Goal: Information Seeking & Learning: Learn about a topic

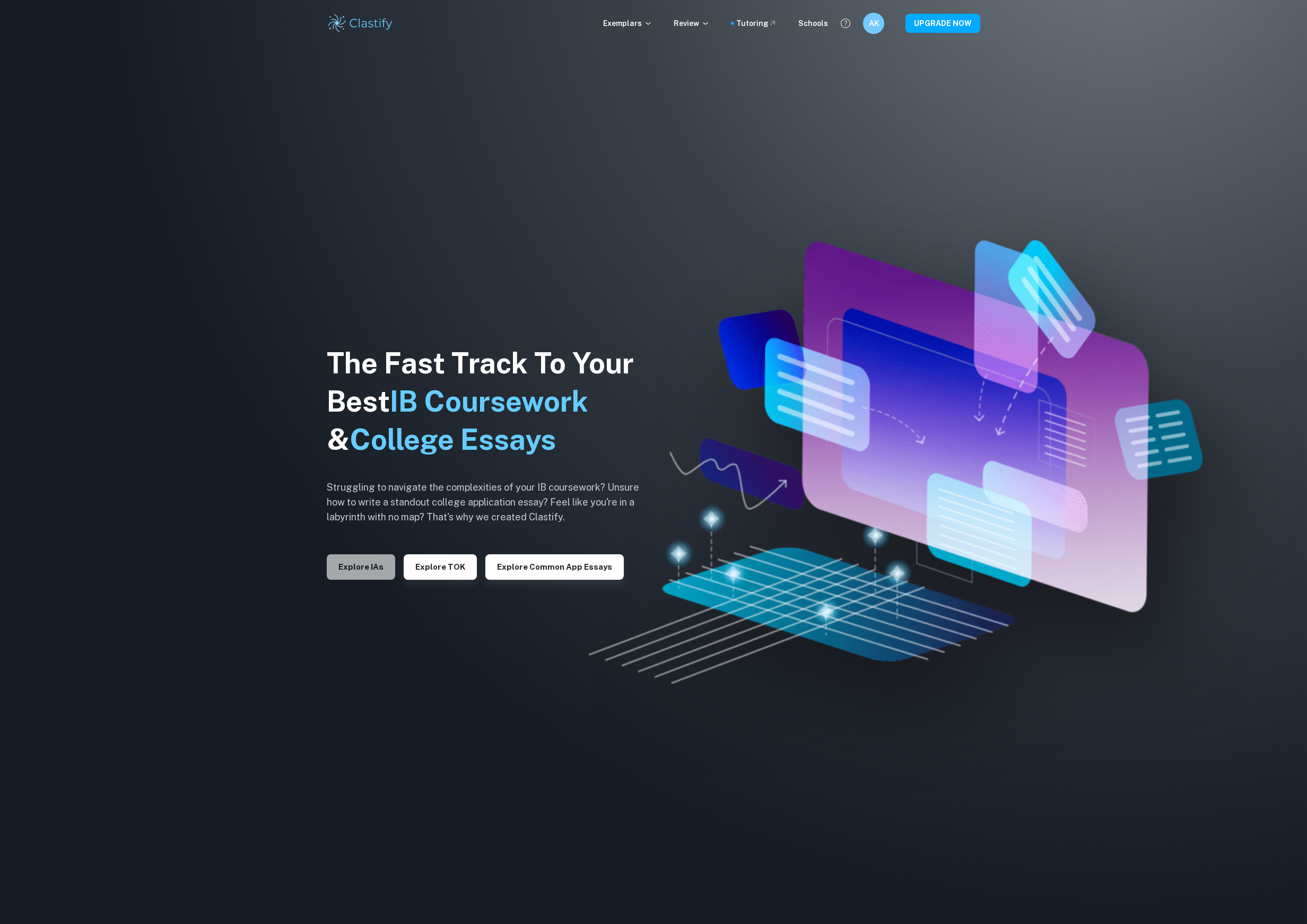
click at [380, 573] on button "Explore IAs" at bounding box center [361, 567] width 69 height 26
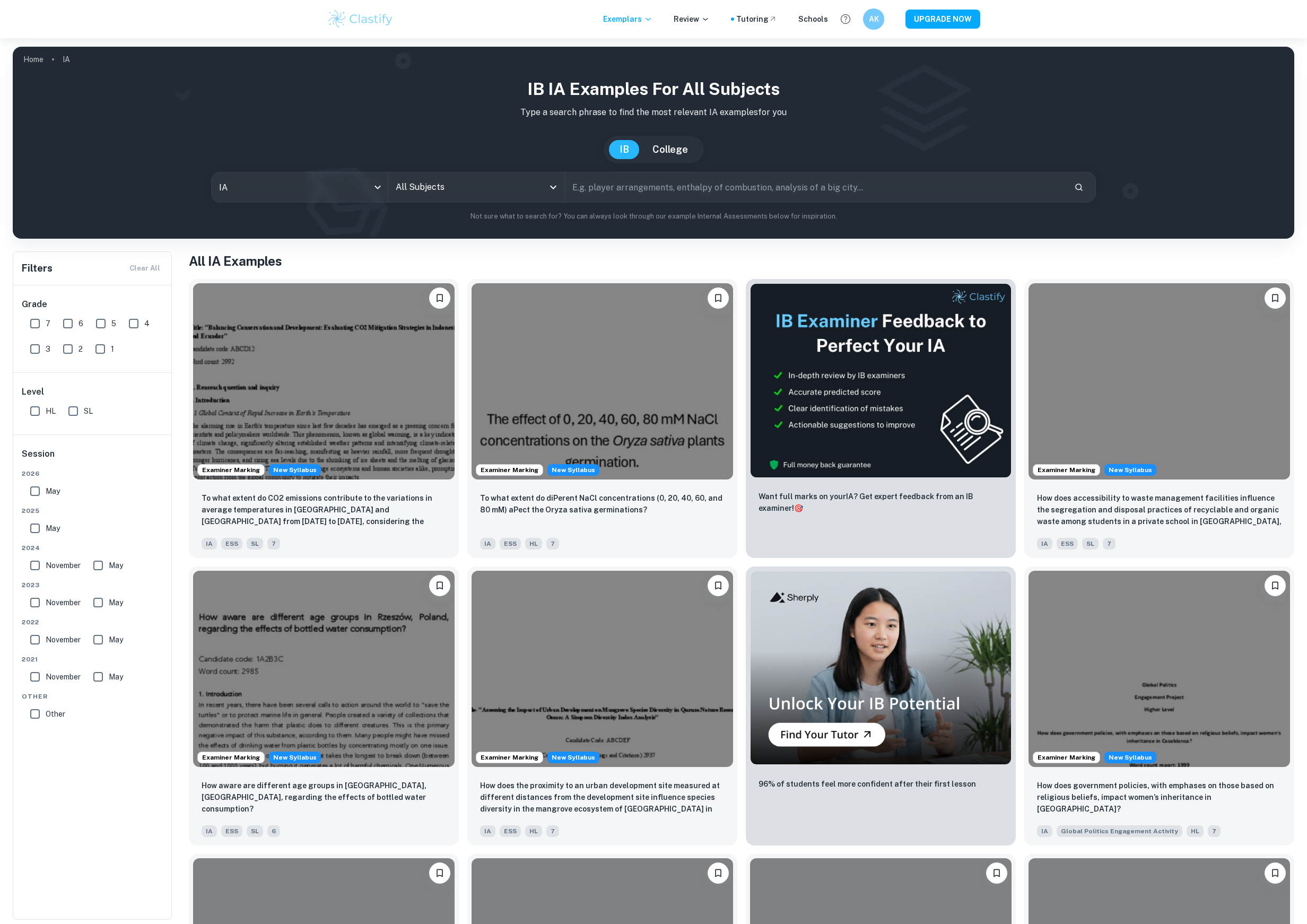
click at [31, 324] on input "7" at bounding box center [35, 323] width 21 height 21
checkbox input "true"
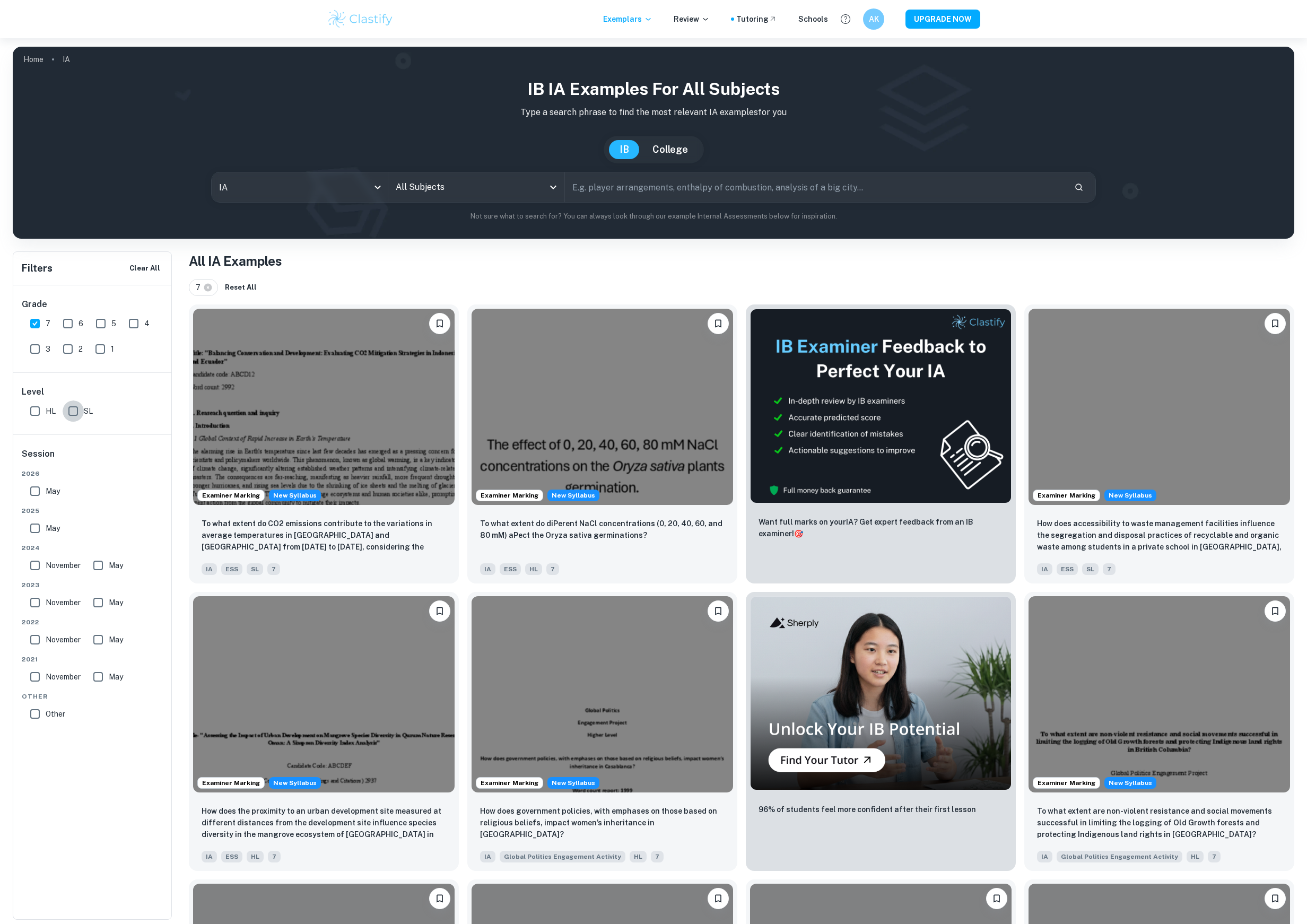
click at [72, 412] on input "SL" at bounding box center [73, 411] width 21 height 21
checkbox input "true"
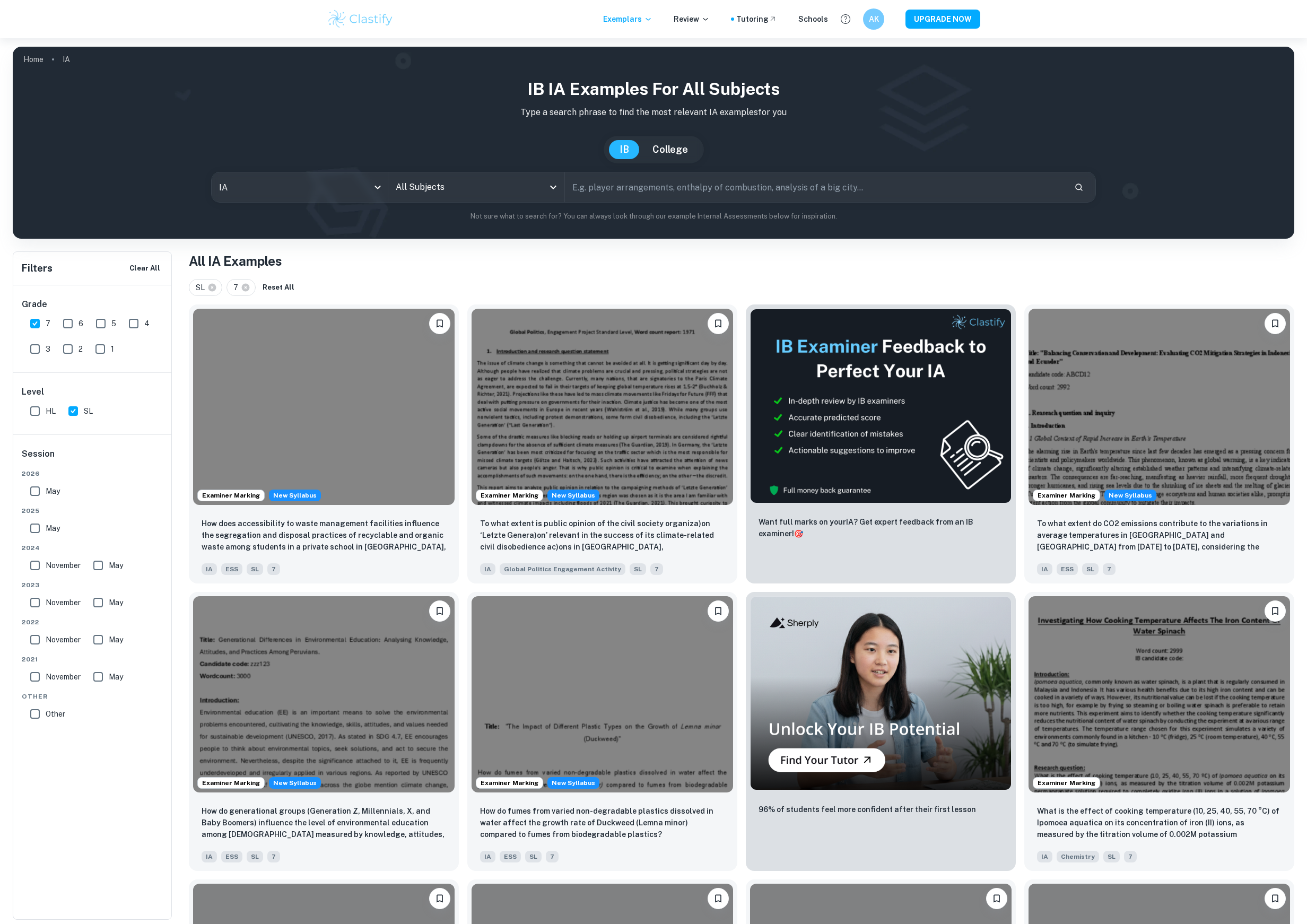
click at [466, 190] on input "All Subjects" at bounding box center [469, 187] width 151 height 20
click at [540, 234] on li "Economics" at bounding box center [494, 241] width 204 height 24
type input "Economics"
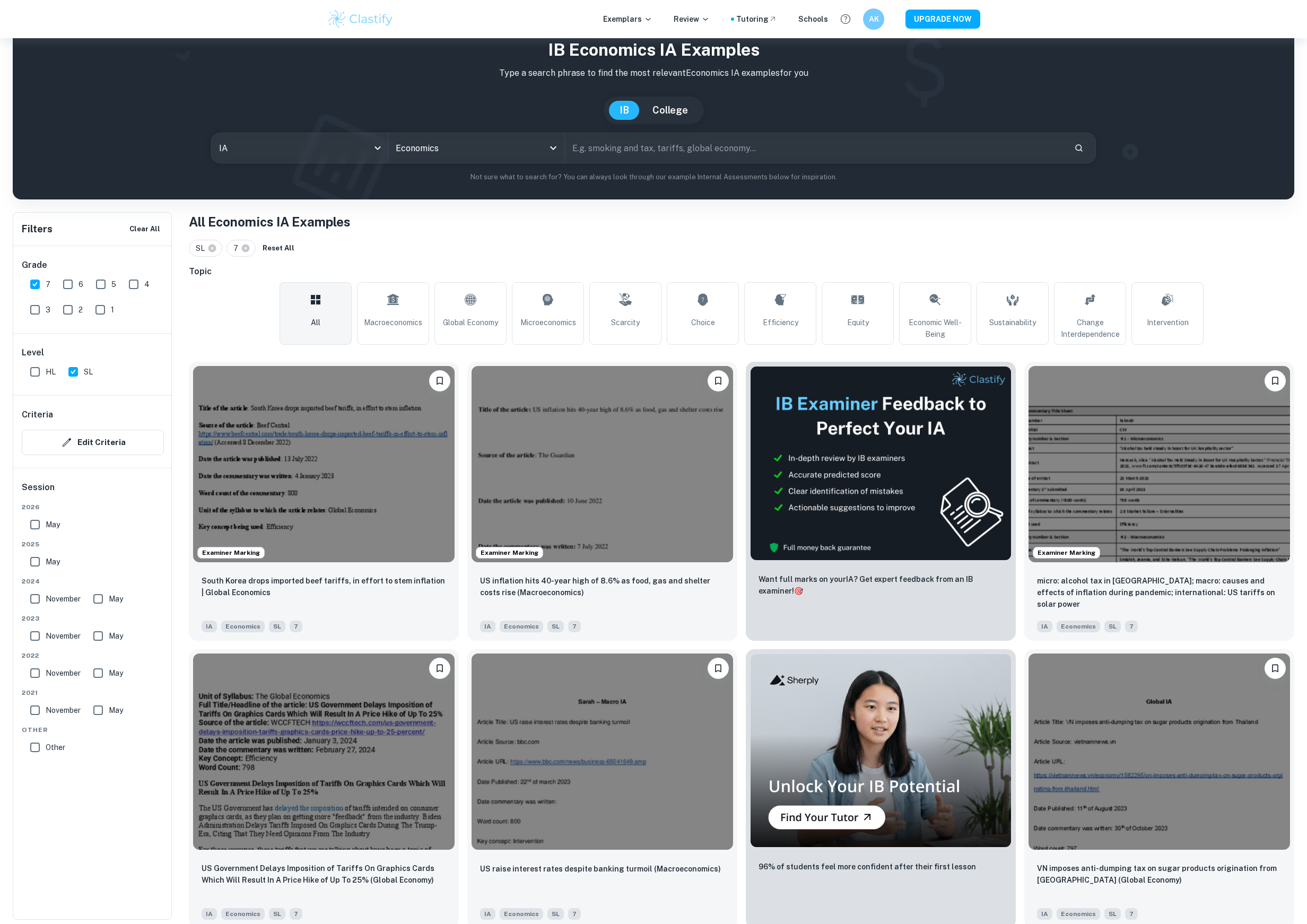
scroll to position [43, 0]
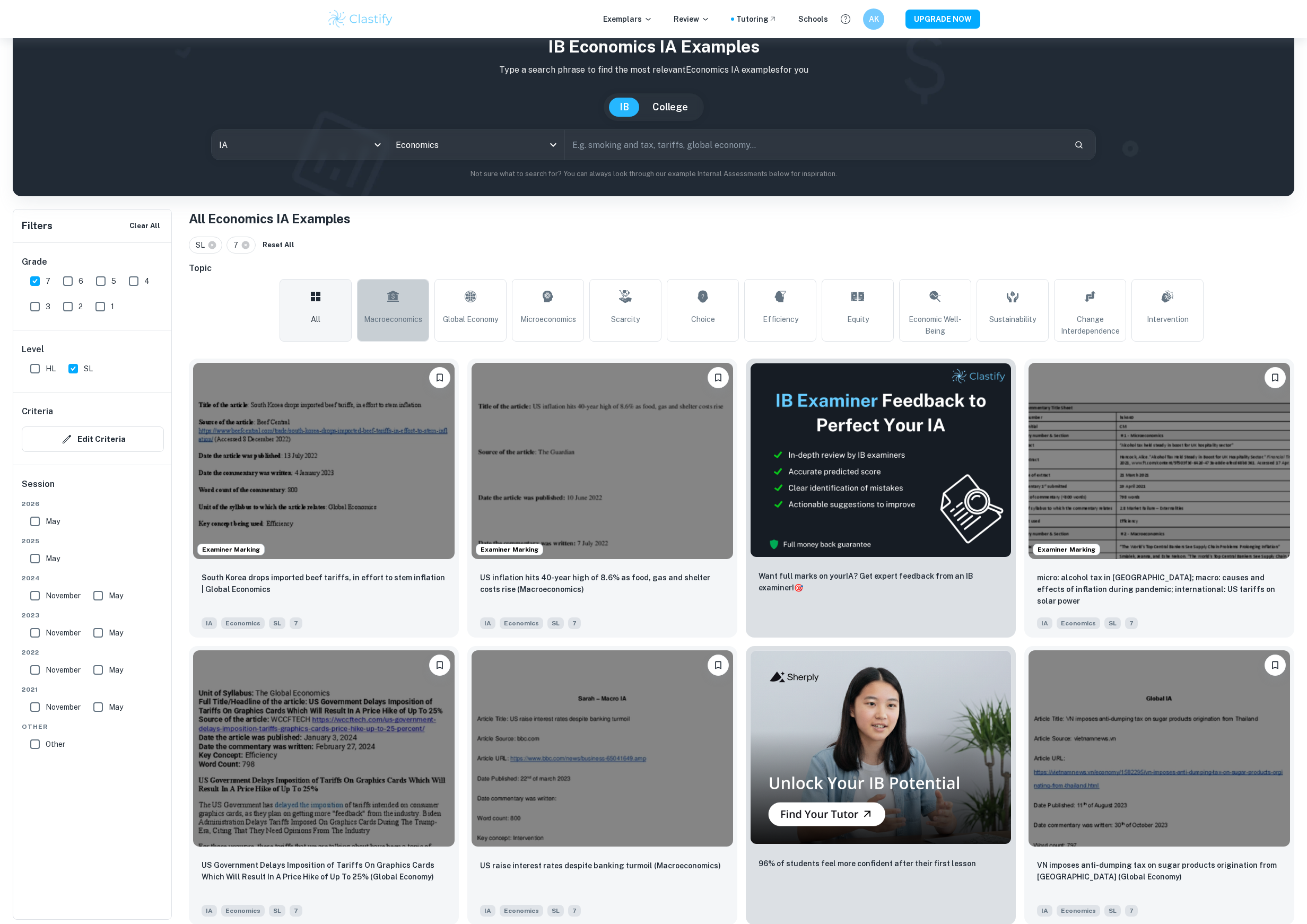
click at [383, 319] on span "Macroeconomics" at bounding box center [393, 319] width 58 height 11
type input "Macroeconomics"
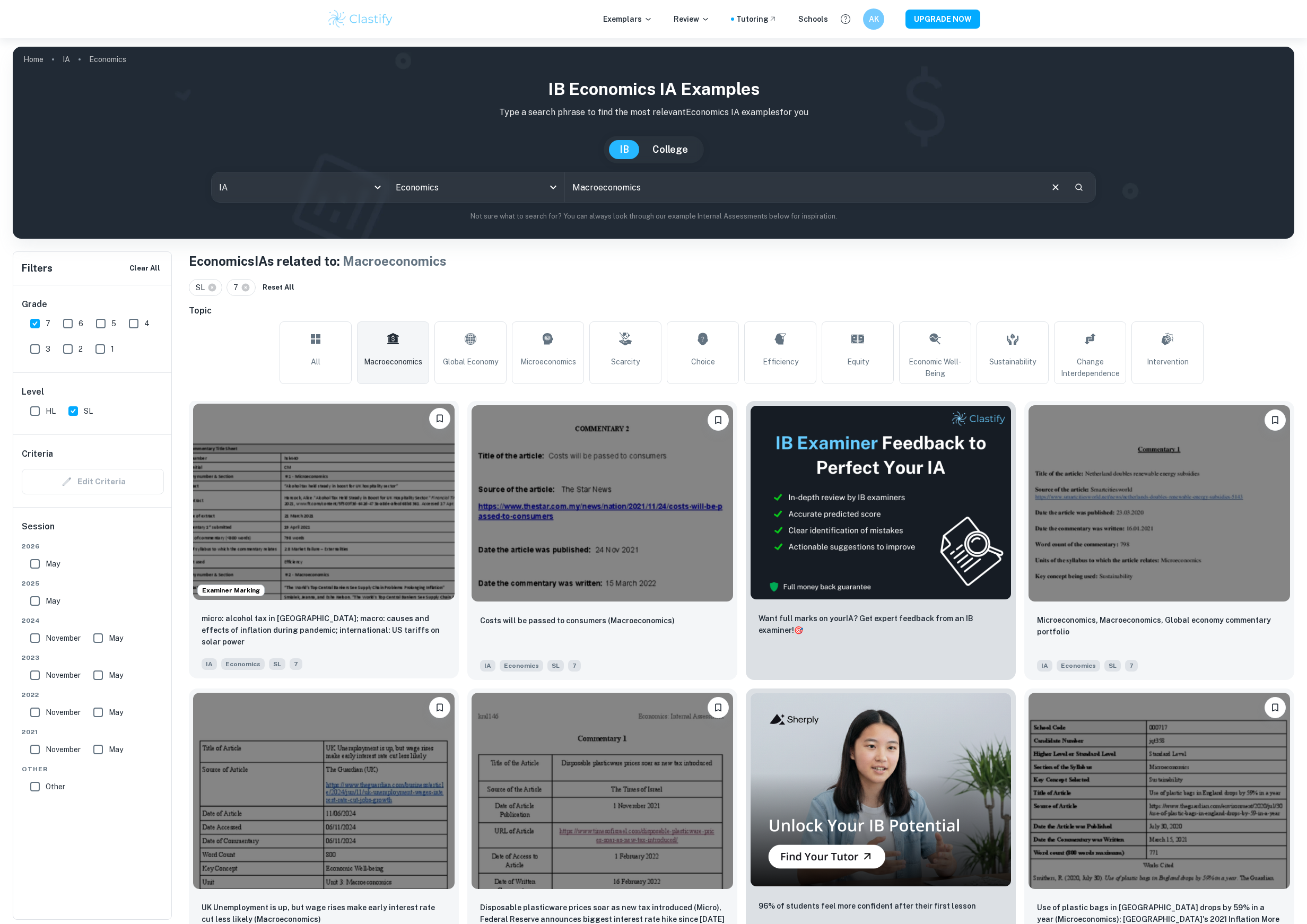
click at [358, 510] on img at bounding box center [324, 502] width 262 height 196
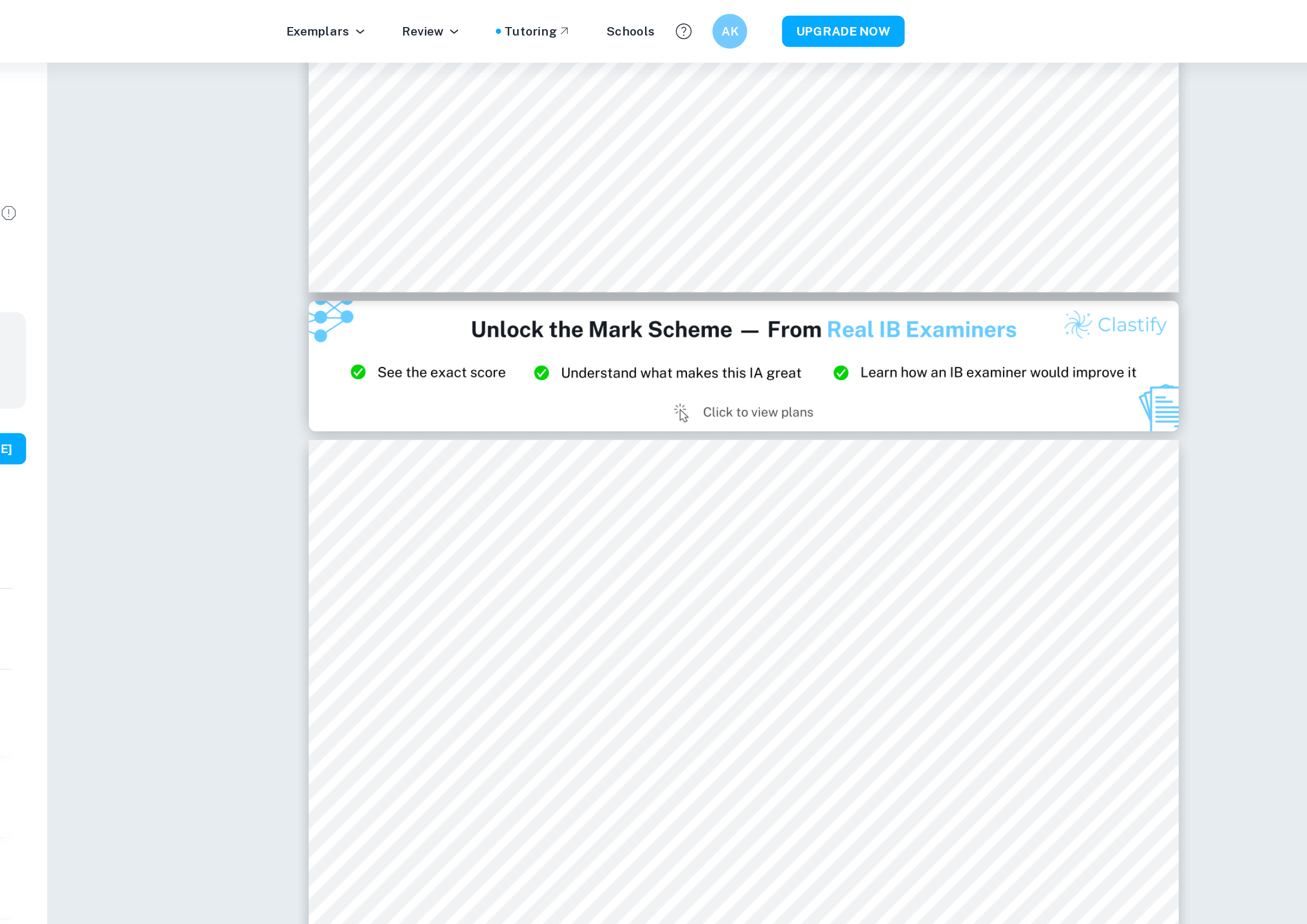
scroll to position [5560, 0]
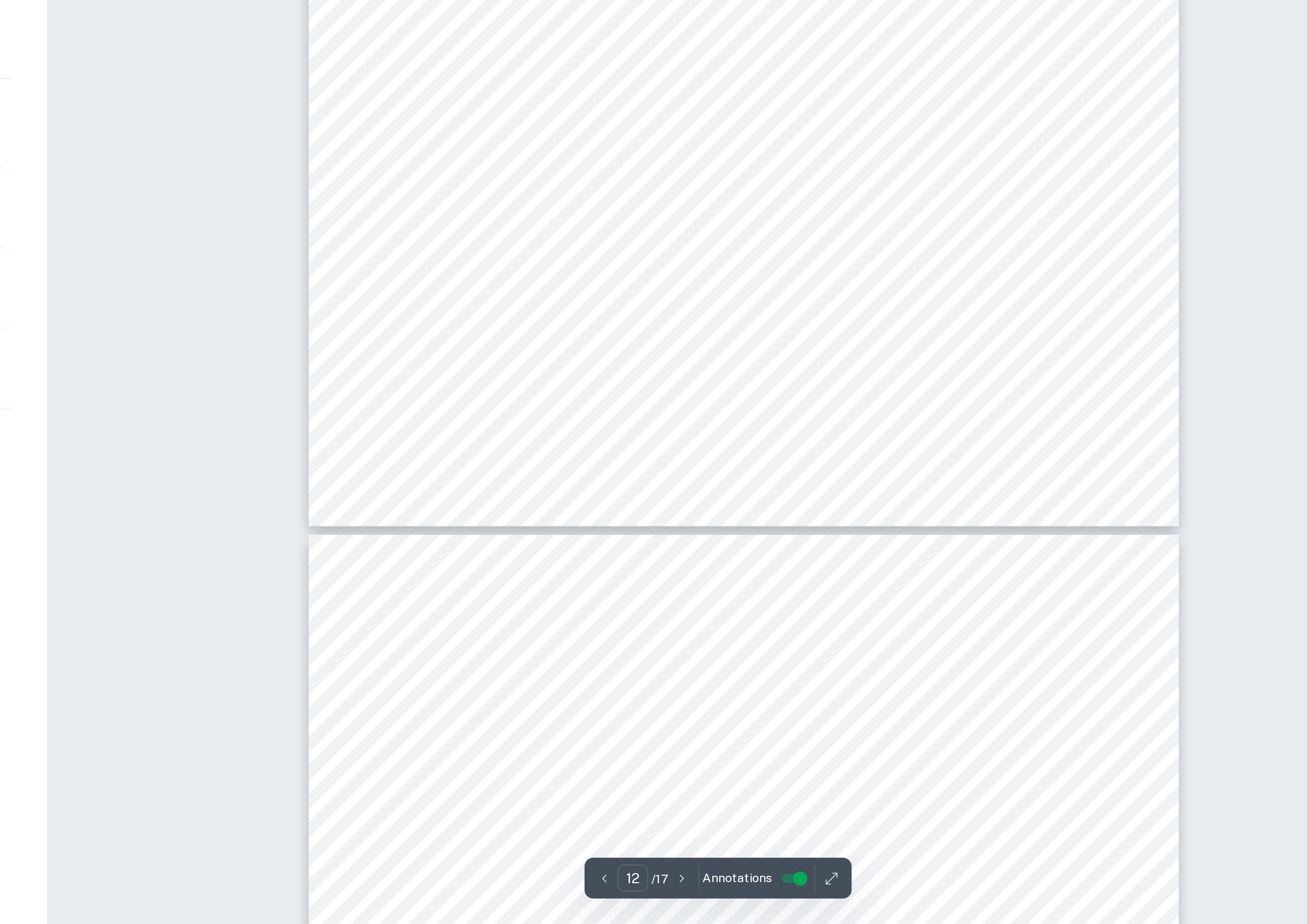
type input "13"
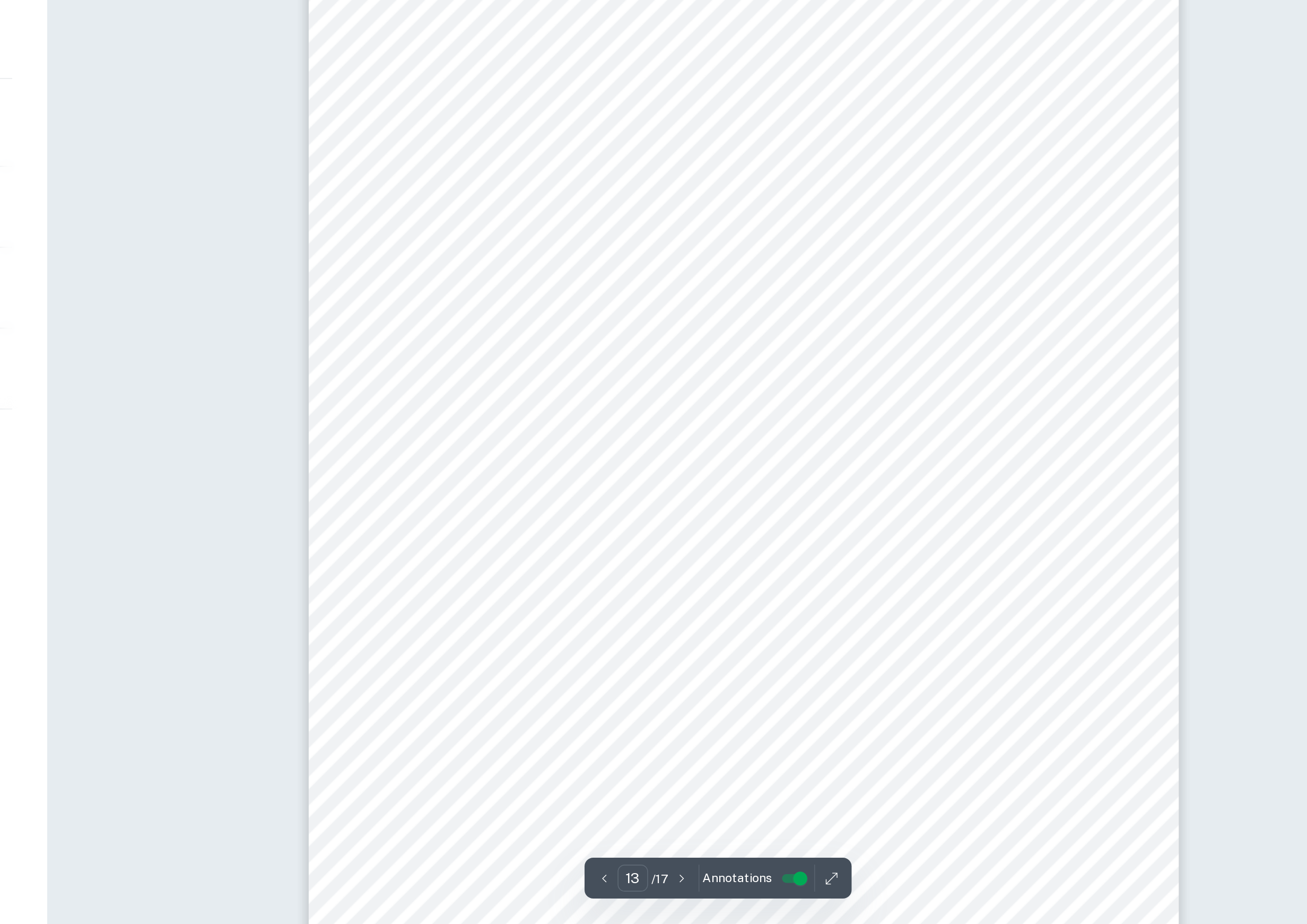
scroll to position [8326, 0]
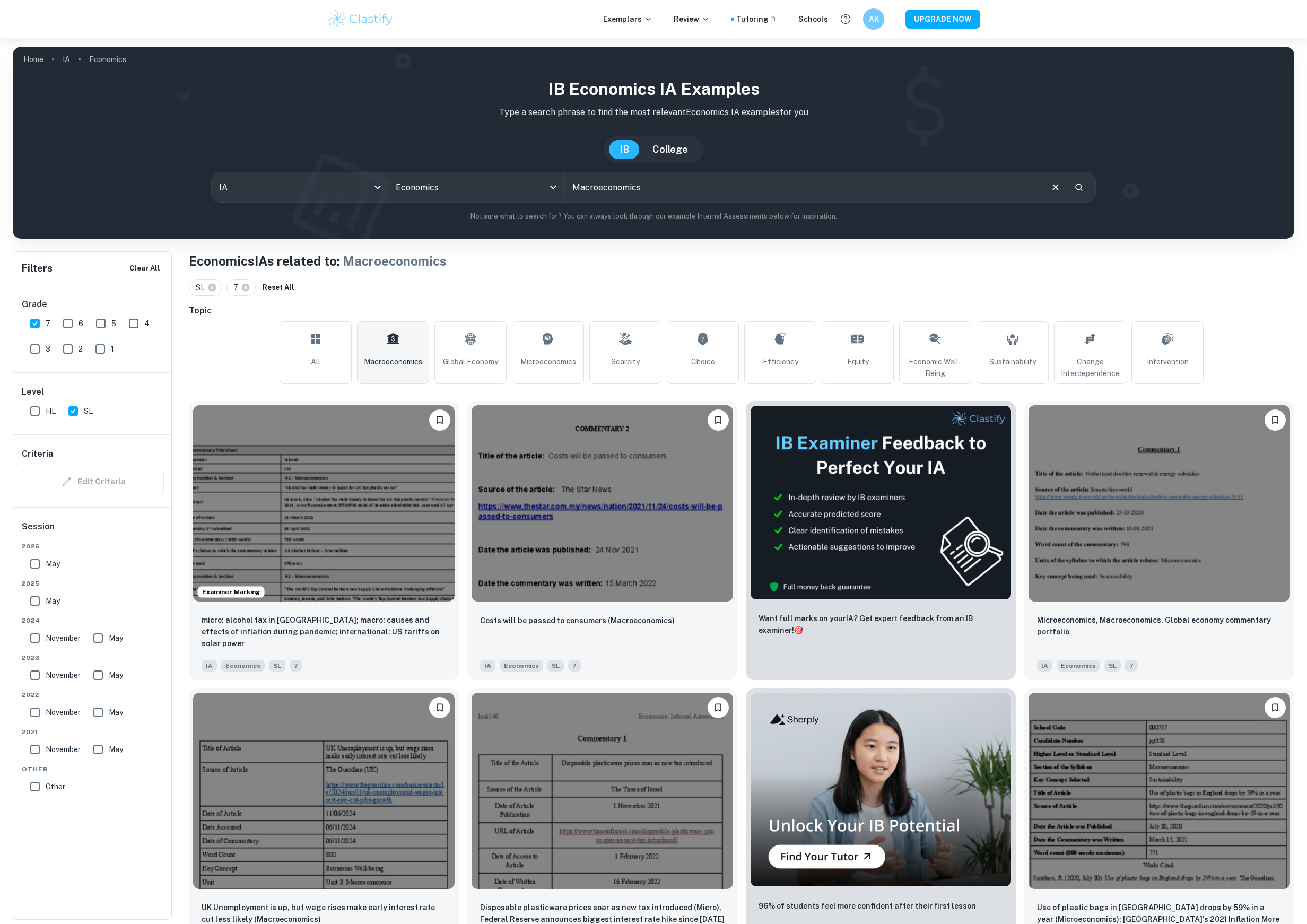
click at [62, 673] on span "November" at bounding box center [62, 675] width 35 height 11
click at [45, 673] on input "November" at bounding box center [35, 675] width 21 height 21
checkbox input "true"
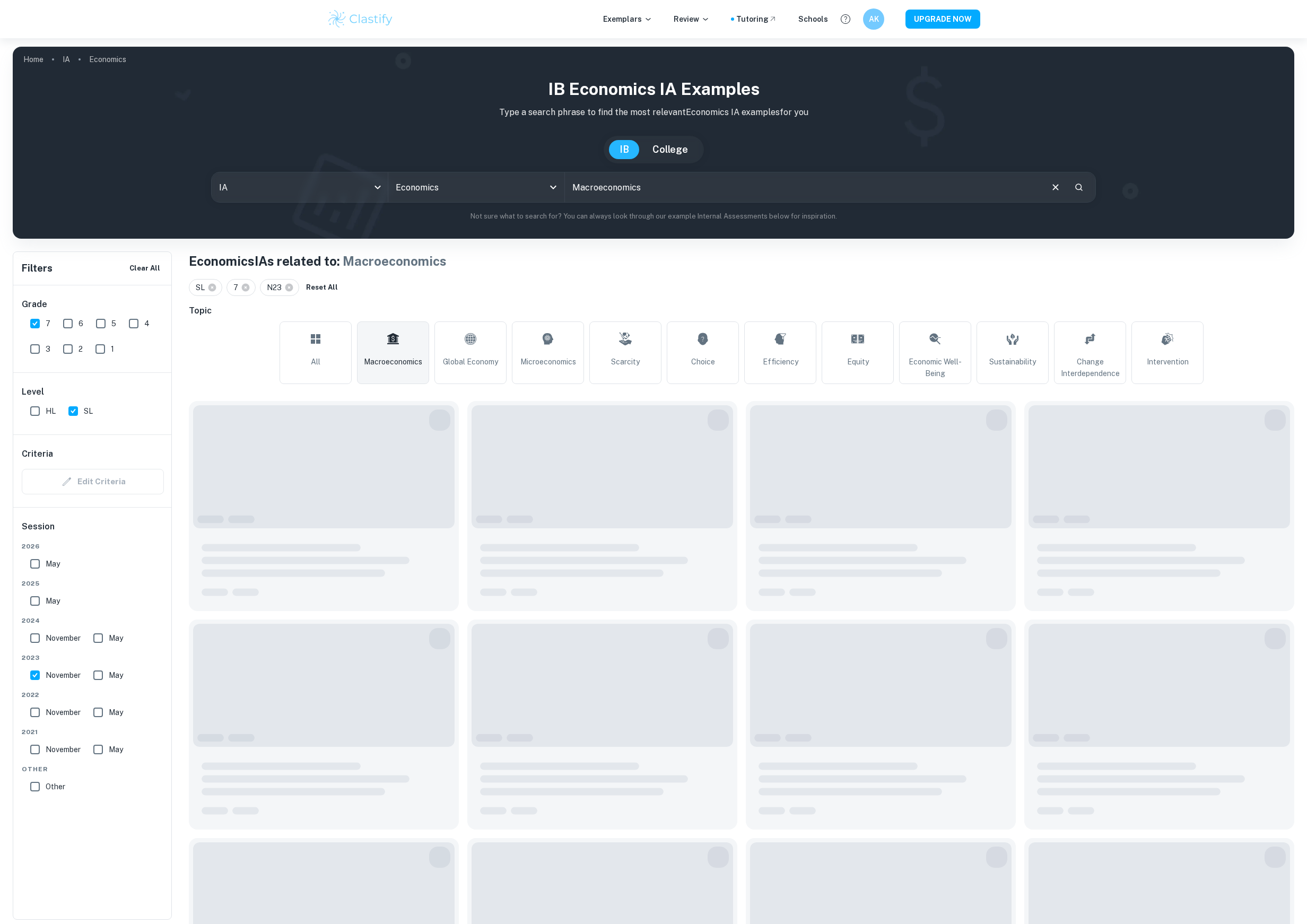
click at [94, 673] on input "May" at bounding box center [98, 675] width 21 height 21
checkbox input "true"
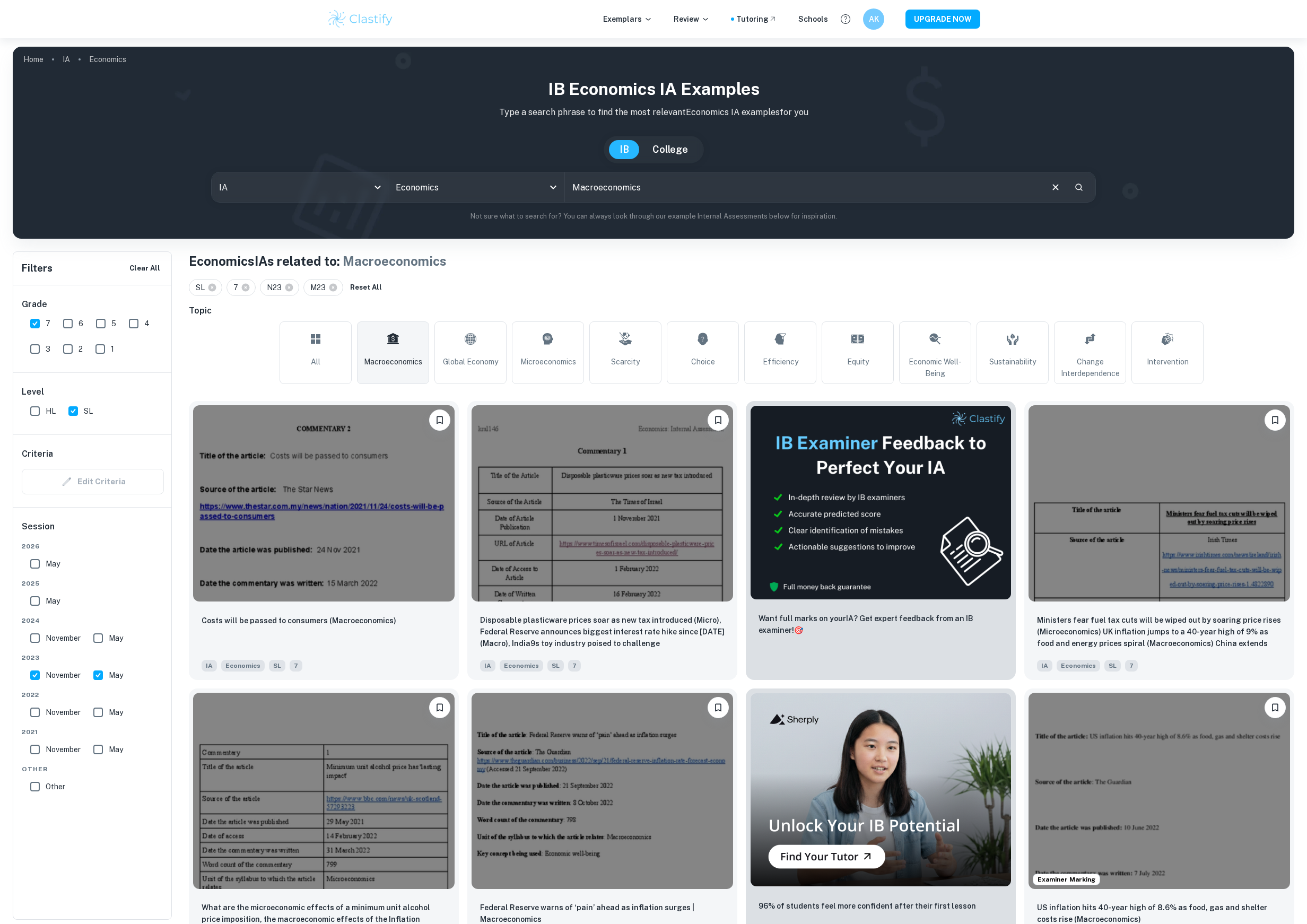
drag, startPoint x: 53, startPoint y: 628, endPoint x: 66, endPoint y: 629, distance: 13.0
click at [53, 629] on label "November" at bounding box center [53, 638] width 57 height 21
click at [45, 629] on input "November" at bounding box center [35, 638] width 21 height 21
checkbox input "true"
click at [118, 631] on label "May" at bounding box center [105, 638] width 36 height 21
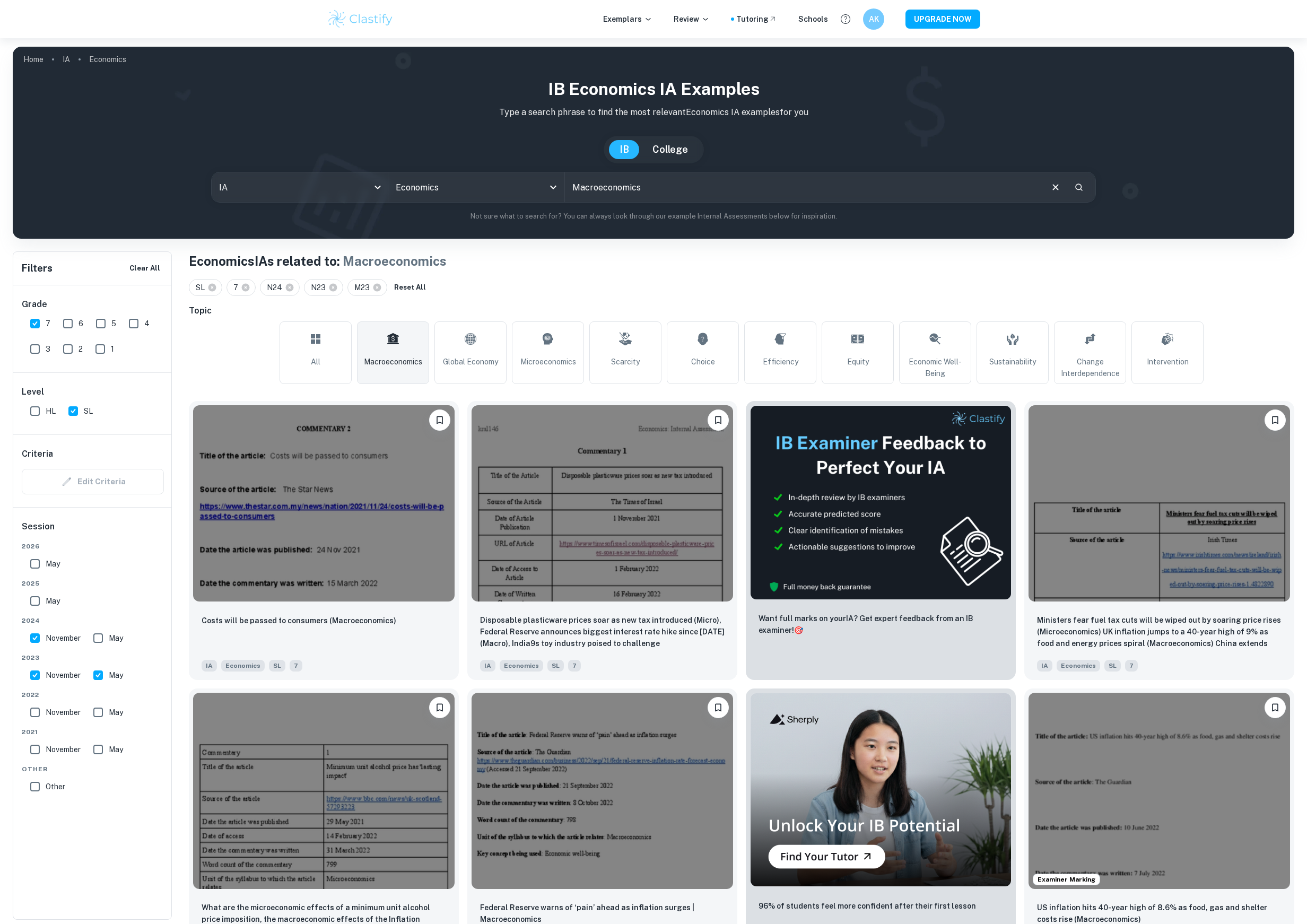
click at [109, 631] on input "May" at bounding box center [98, 638] width 21 height 21
checkbox input "true"
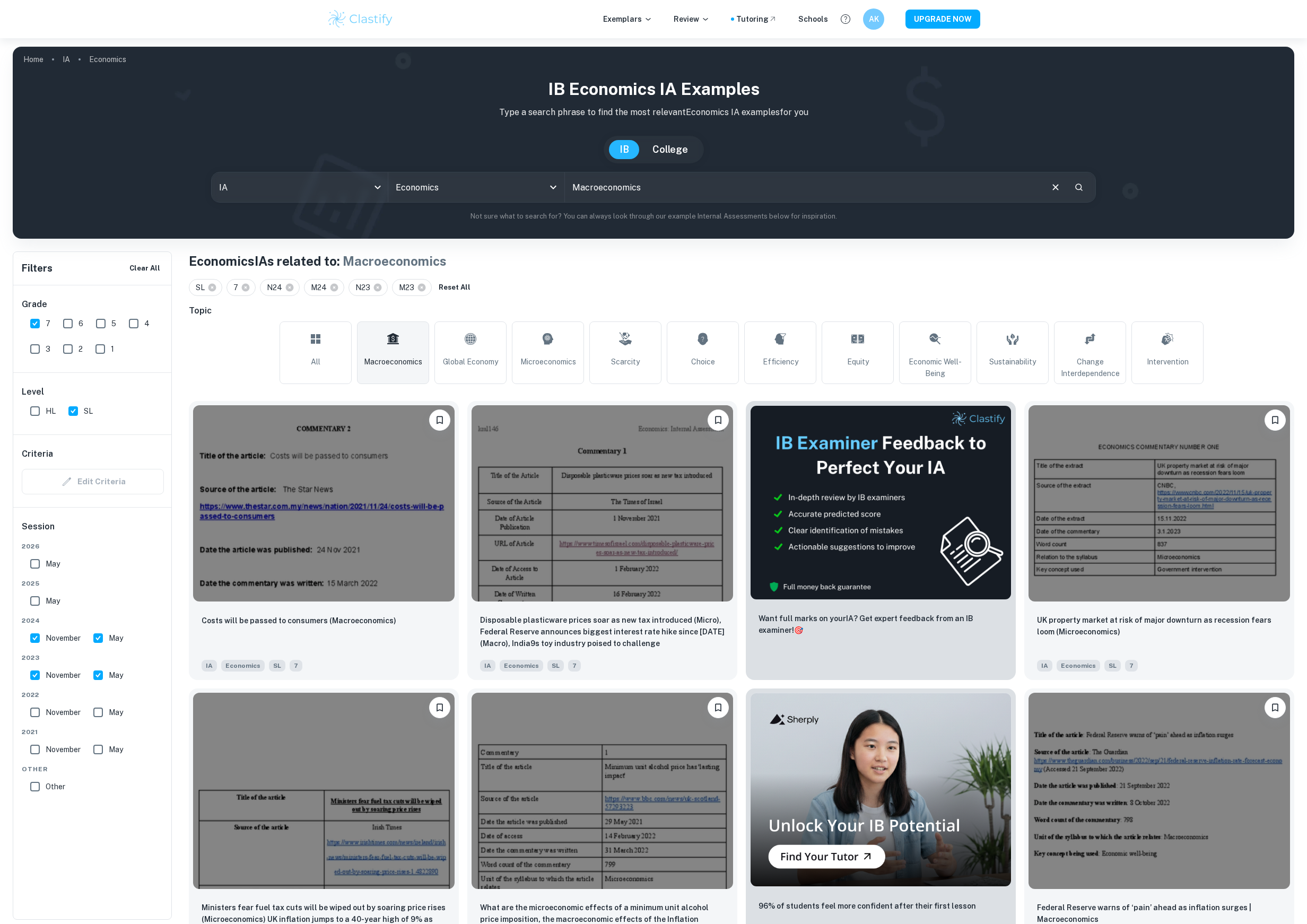
drag, startPoint x: 48, startPoint y: 596, endPoint x: 49, endPoint y: 585, distance: 11.0
click at [48, 596] on span "May" at bounding box center [53, 601] width 15 height 11
click at [45, 596] on input "May" at bounding box center [35, 601] width 21 height 21
checkbox input "true"
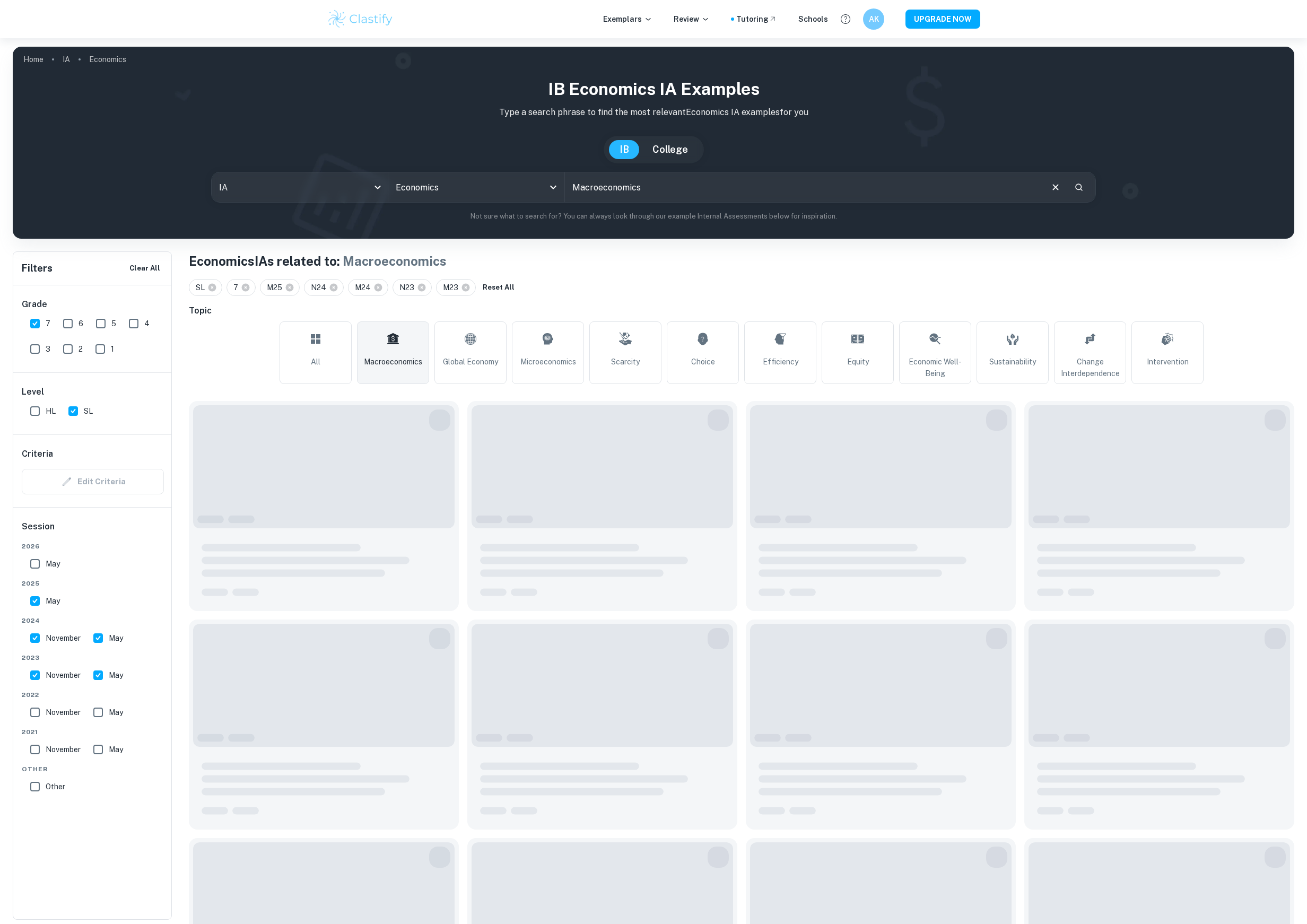
click at [42, 565] on input "May" at bounding box center [35, 564] width 21 height 21
checkbox input "true"
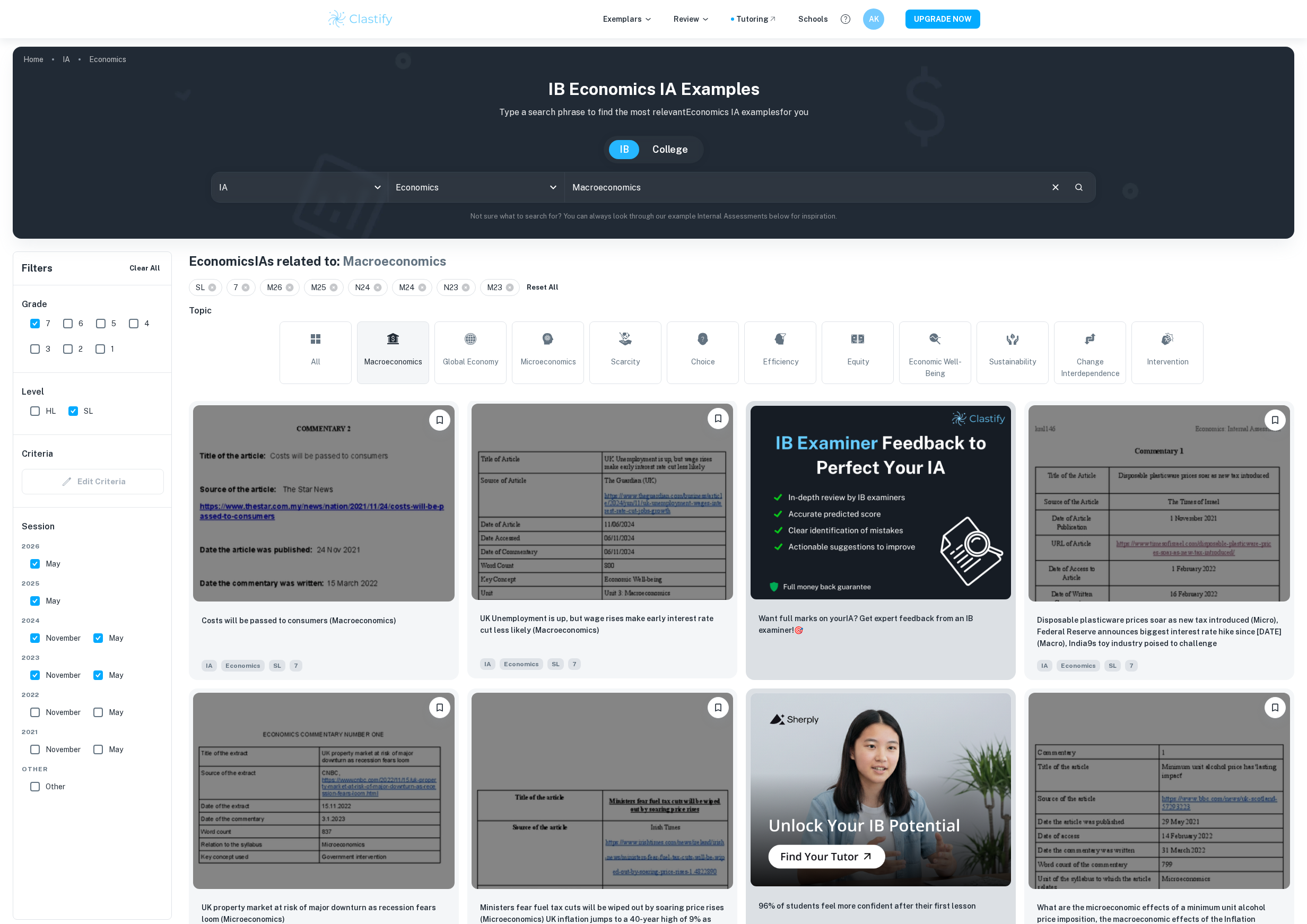
click at [642, 596] on img at bounding box center [603, 502] width 262 height 196
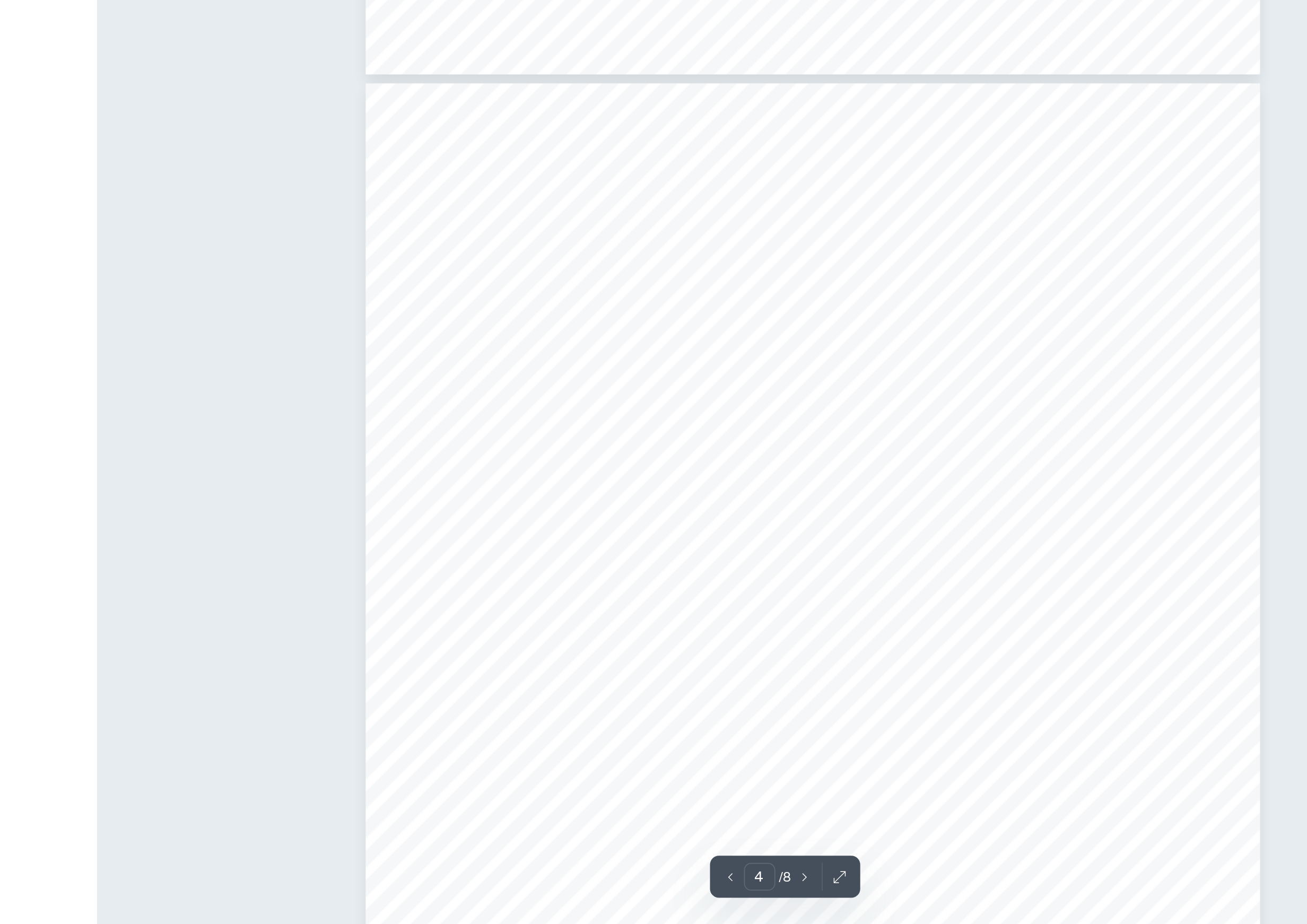
scroll to position [2059, 0]
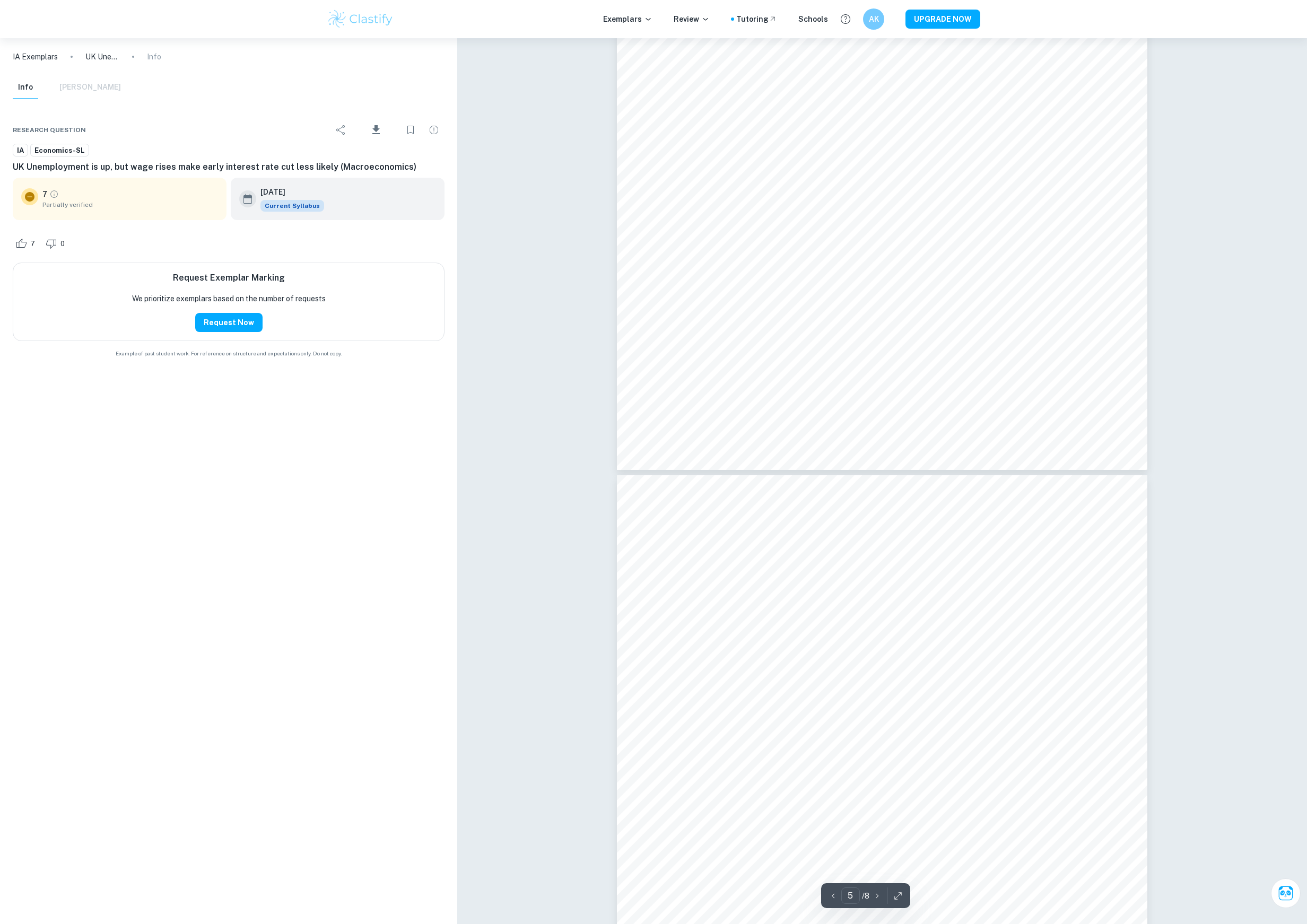
type input "4"
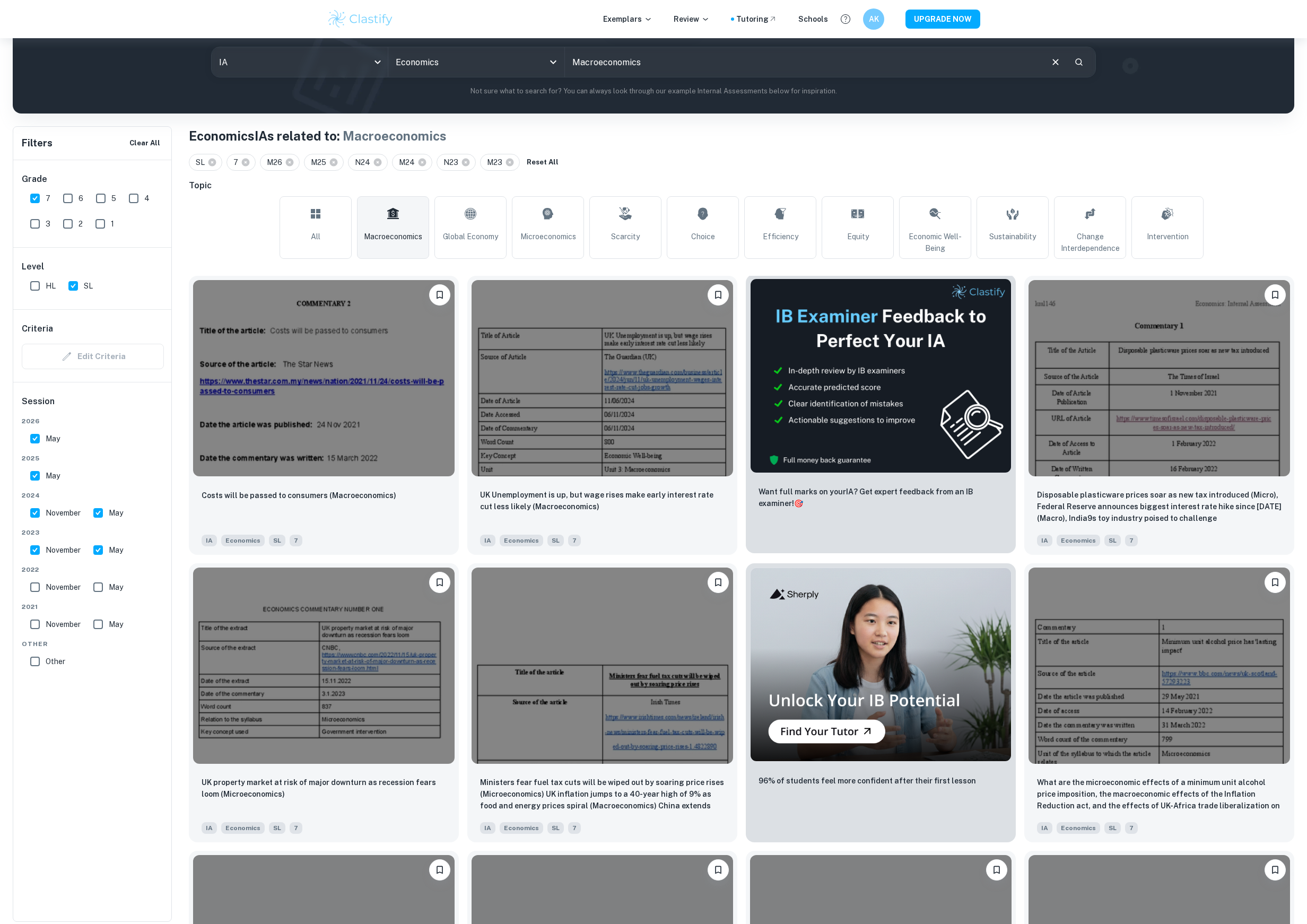
scroll to position [128, 0]
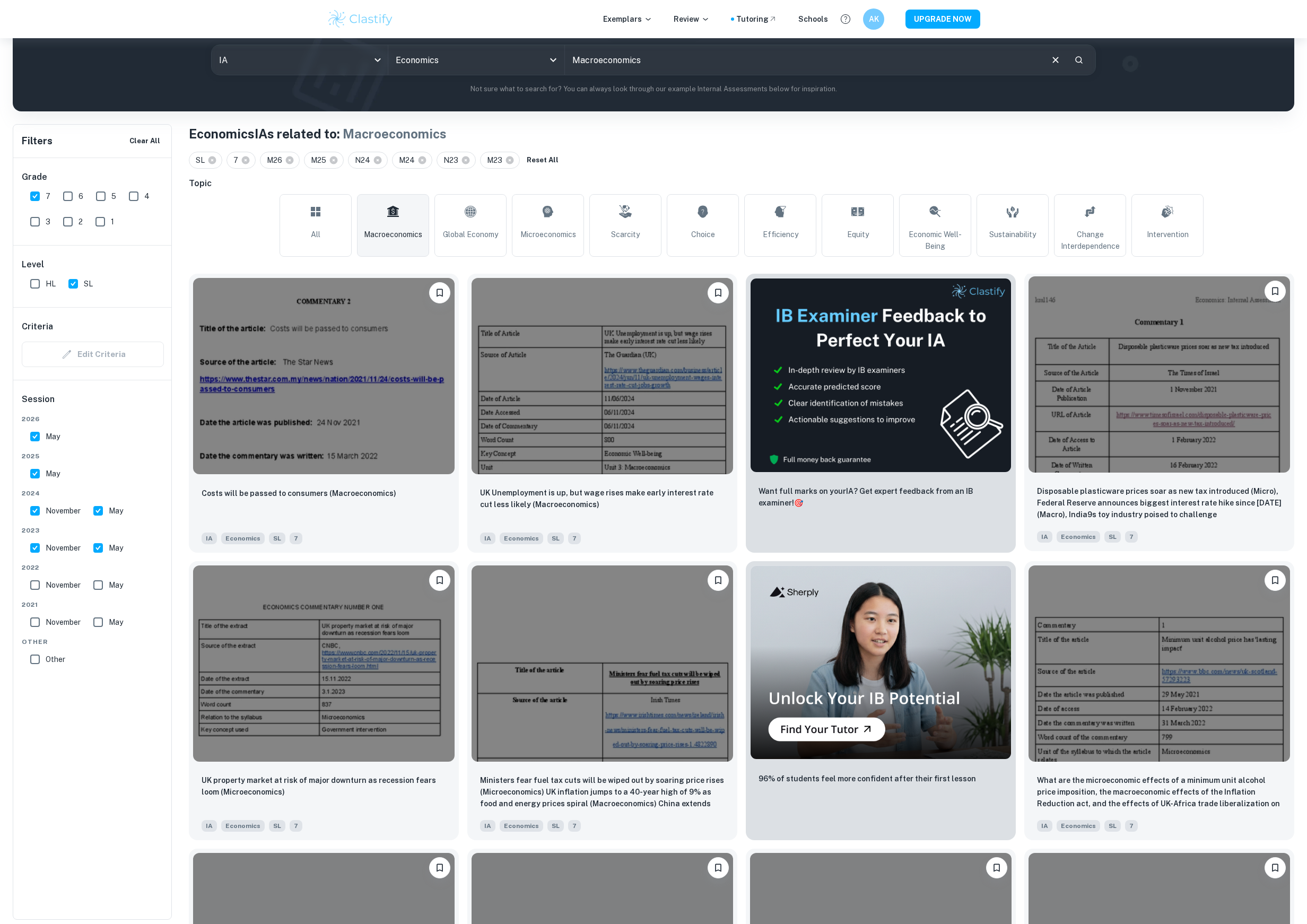
click at [1124, 394] on img at bounding box center [1159, 374] width 262 height 196
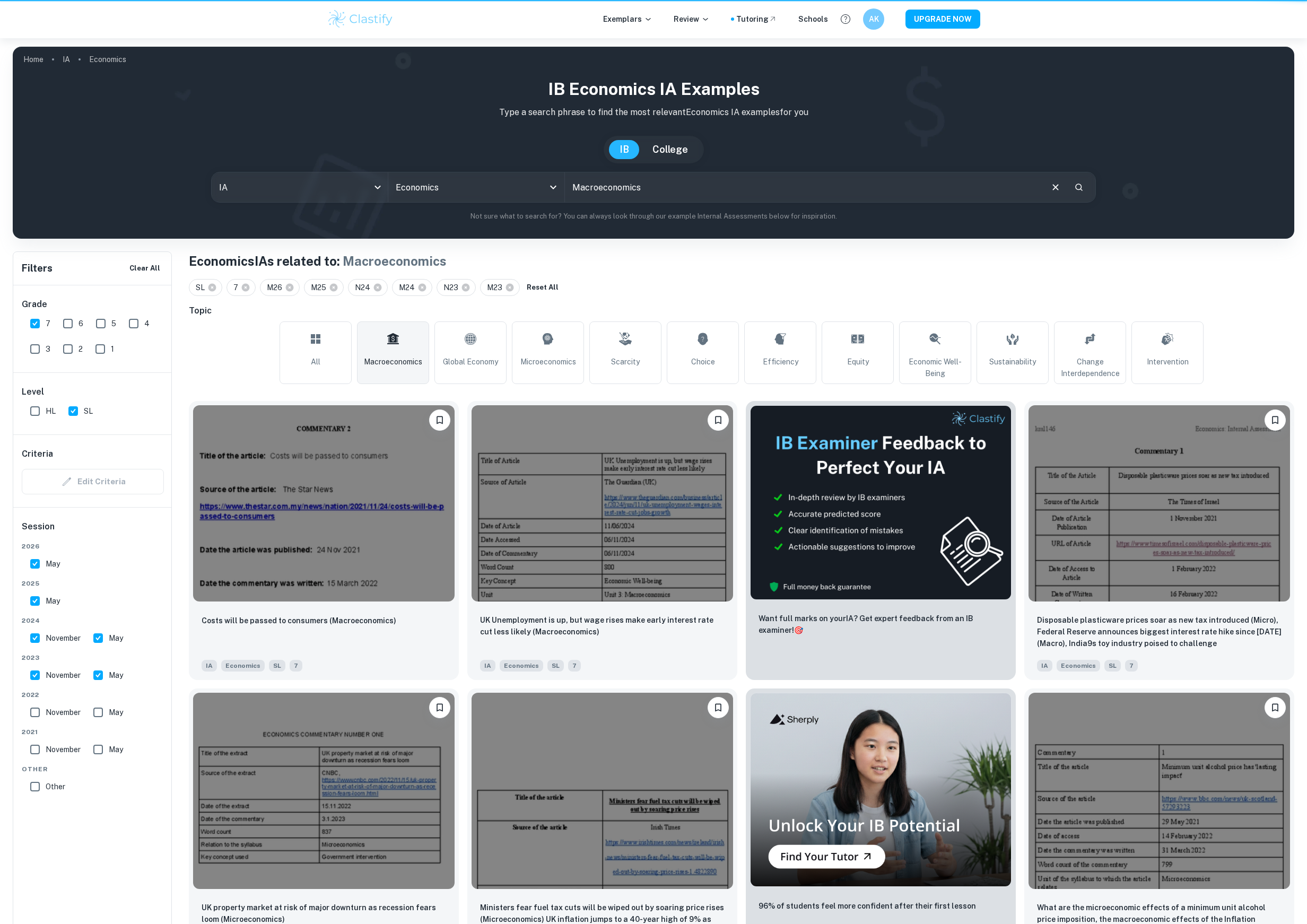
scroll to position [128, 0]
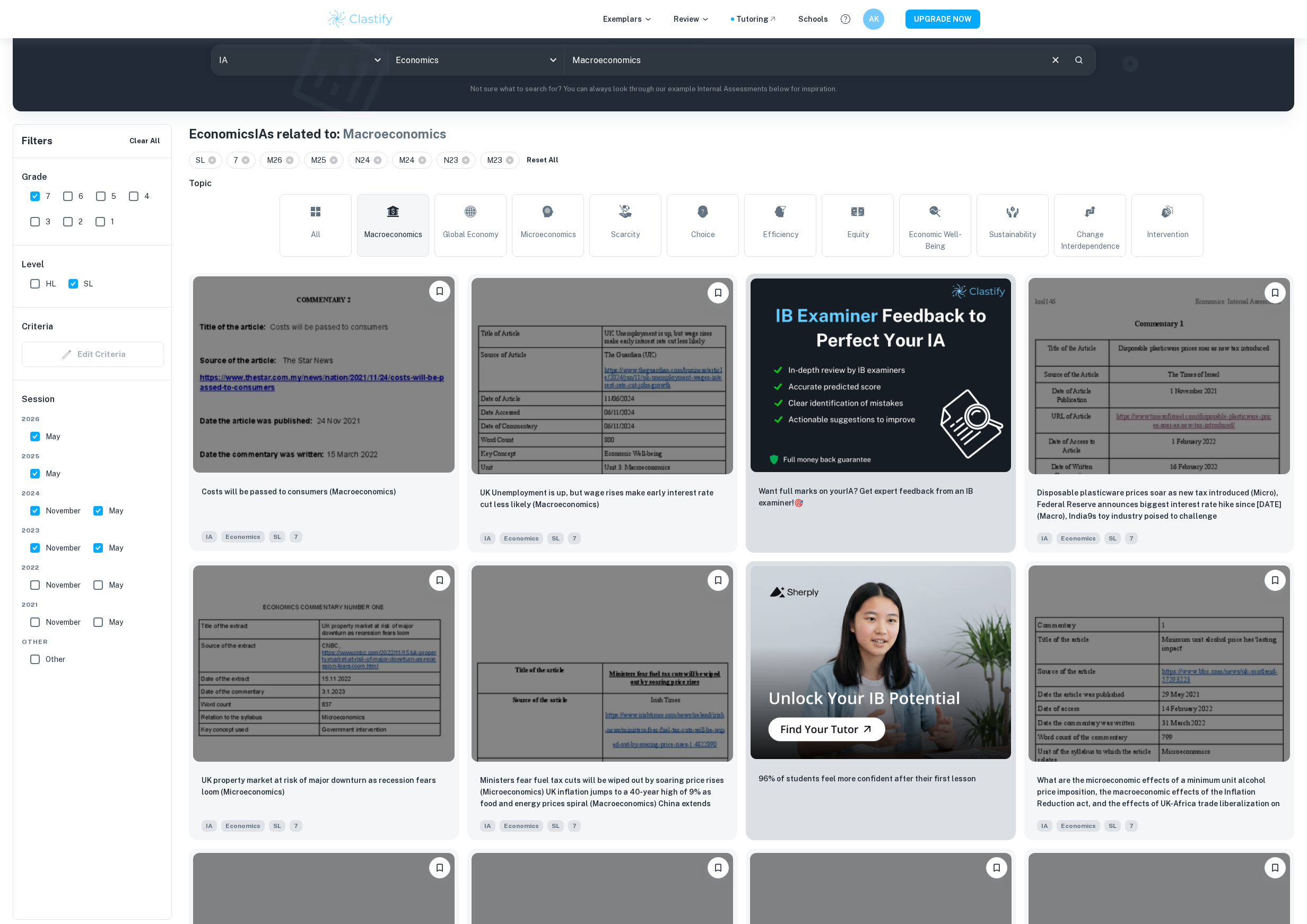
click at [317, 451] on img at bounding box center [324, 374] width 262 height 196
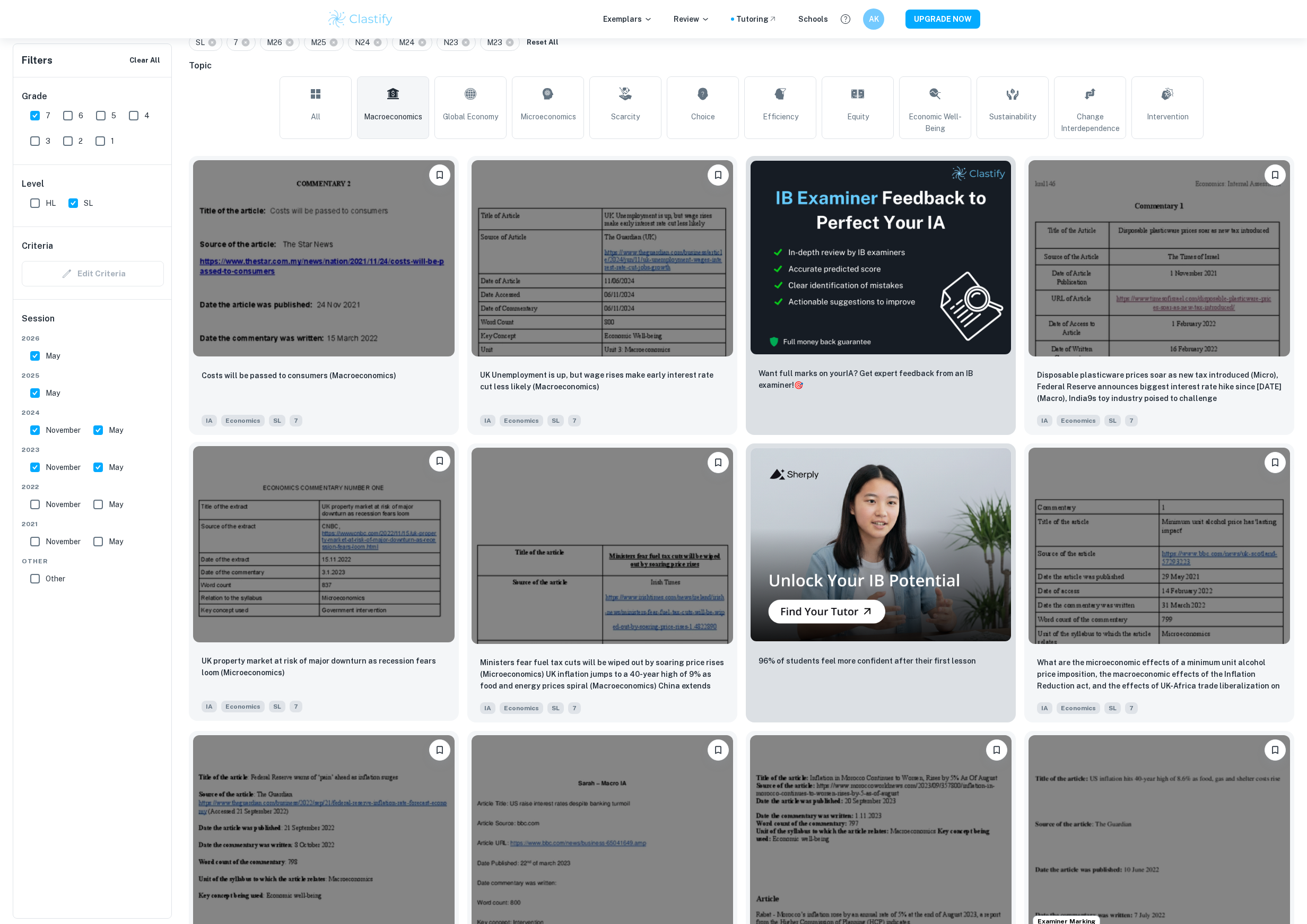
scroll to position [302, 0]
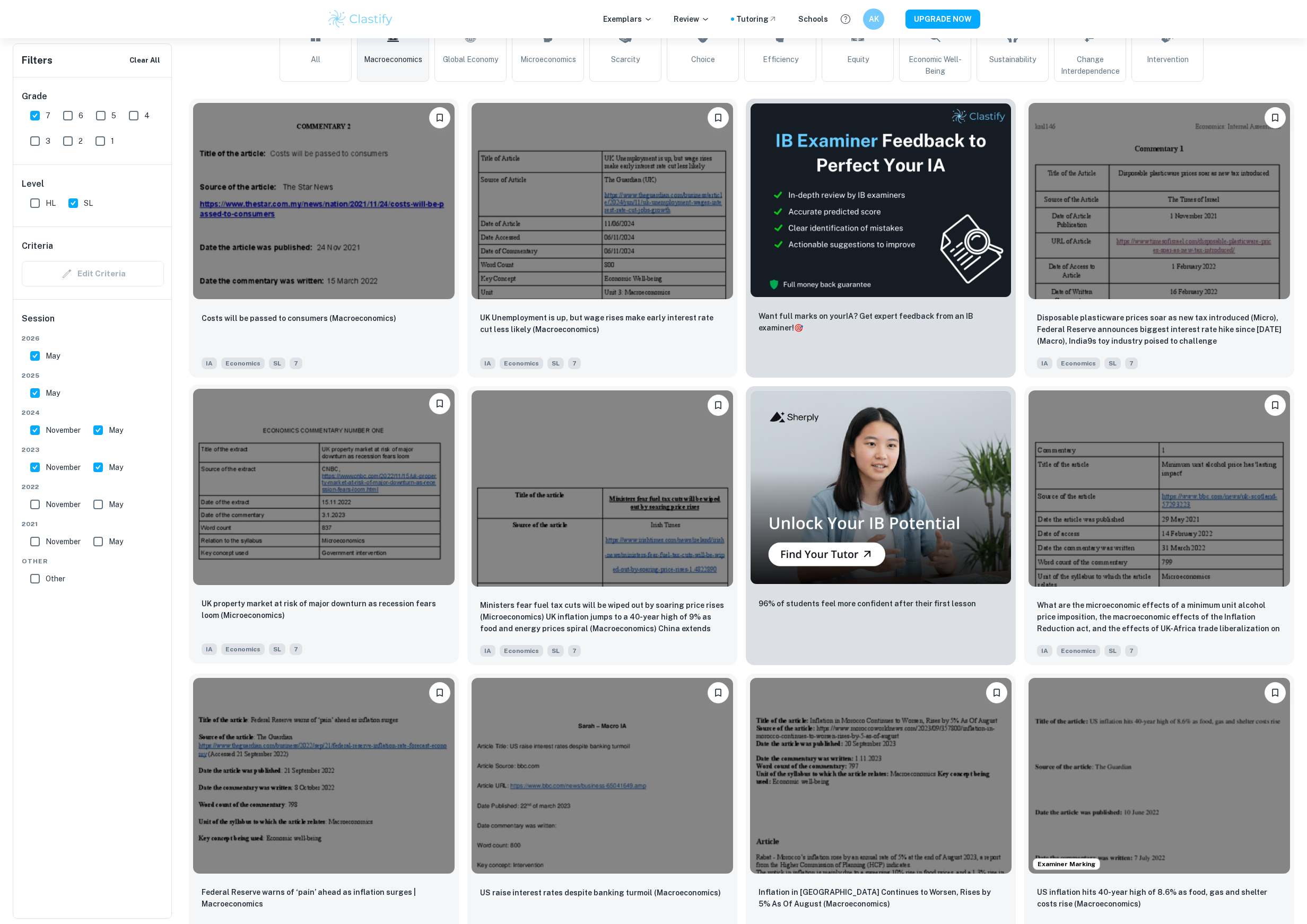
click at [385, 544] on img at bounding box center [324, 486] width 262 height 196
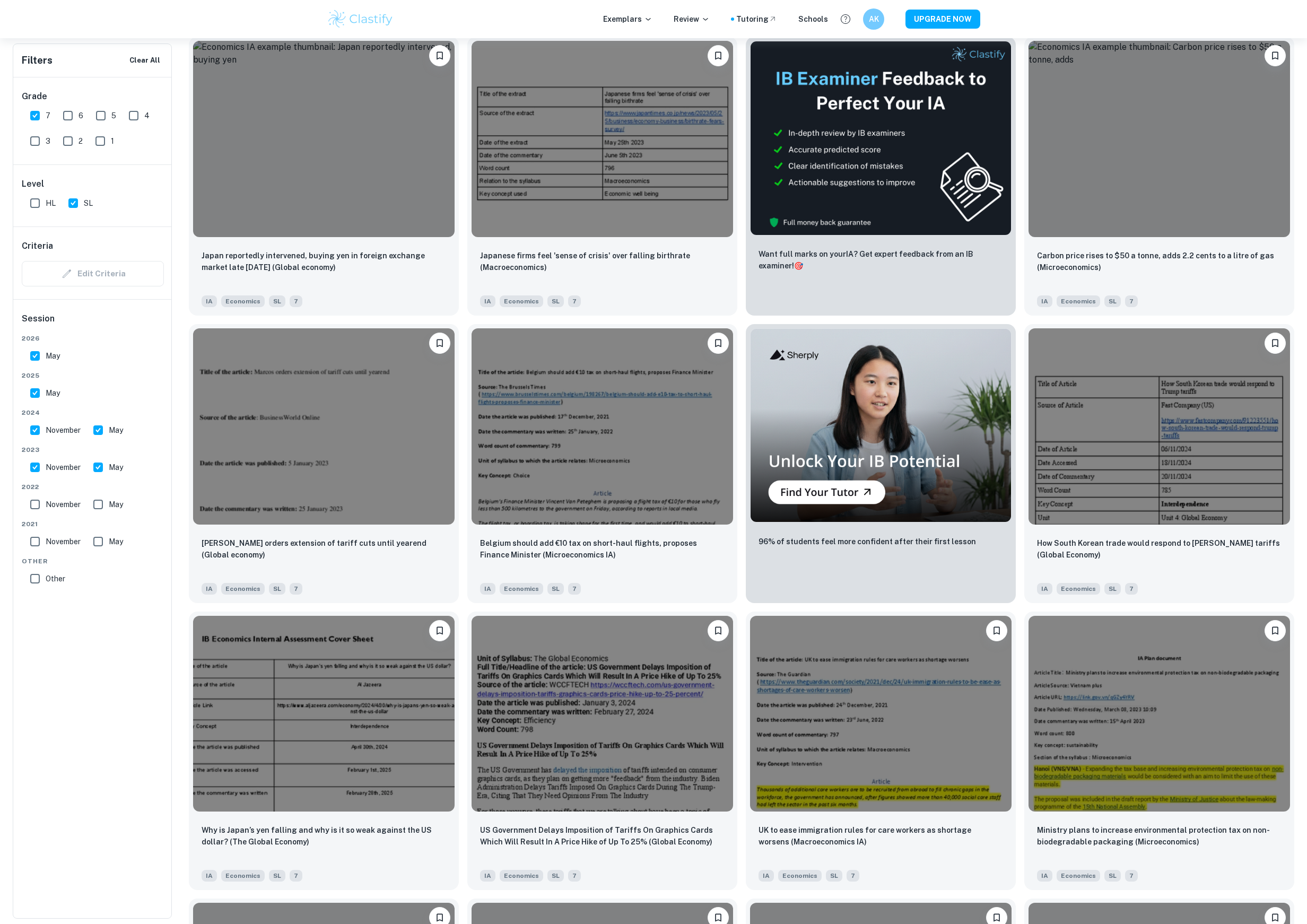
scroll to position [1580, 0]
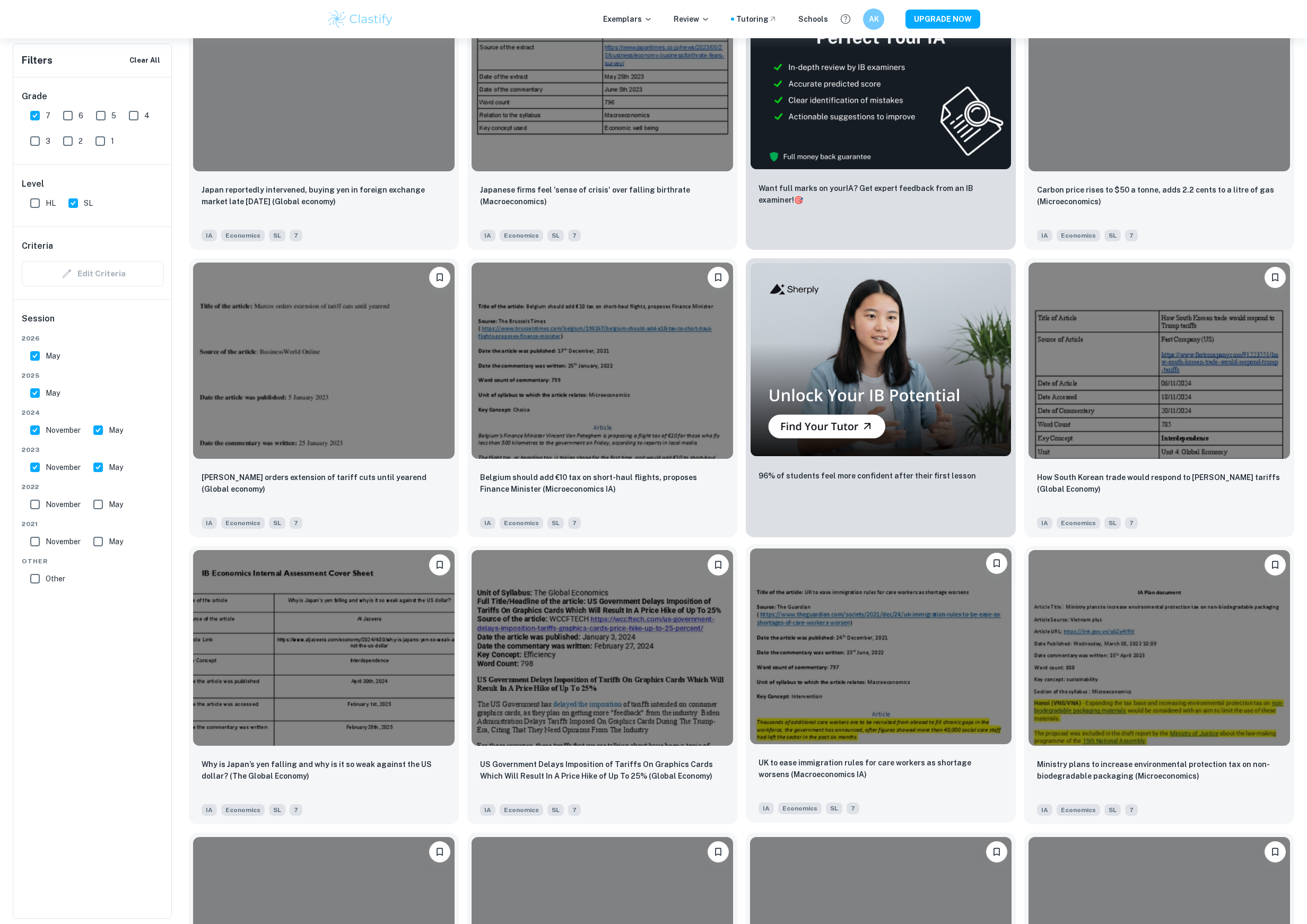
click at [805, 574] on img at bounding box center [881, 646] width 262 height 196
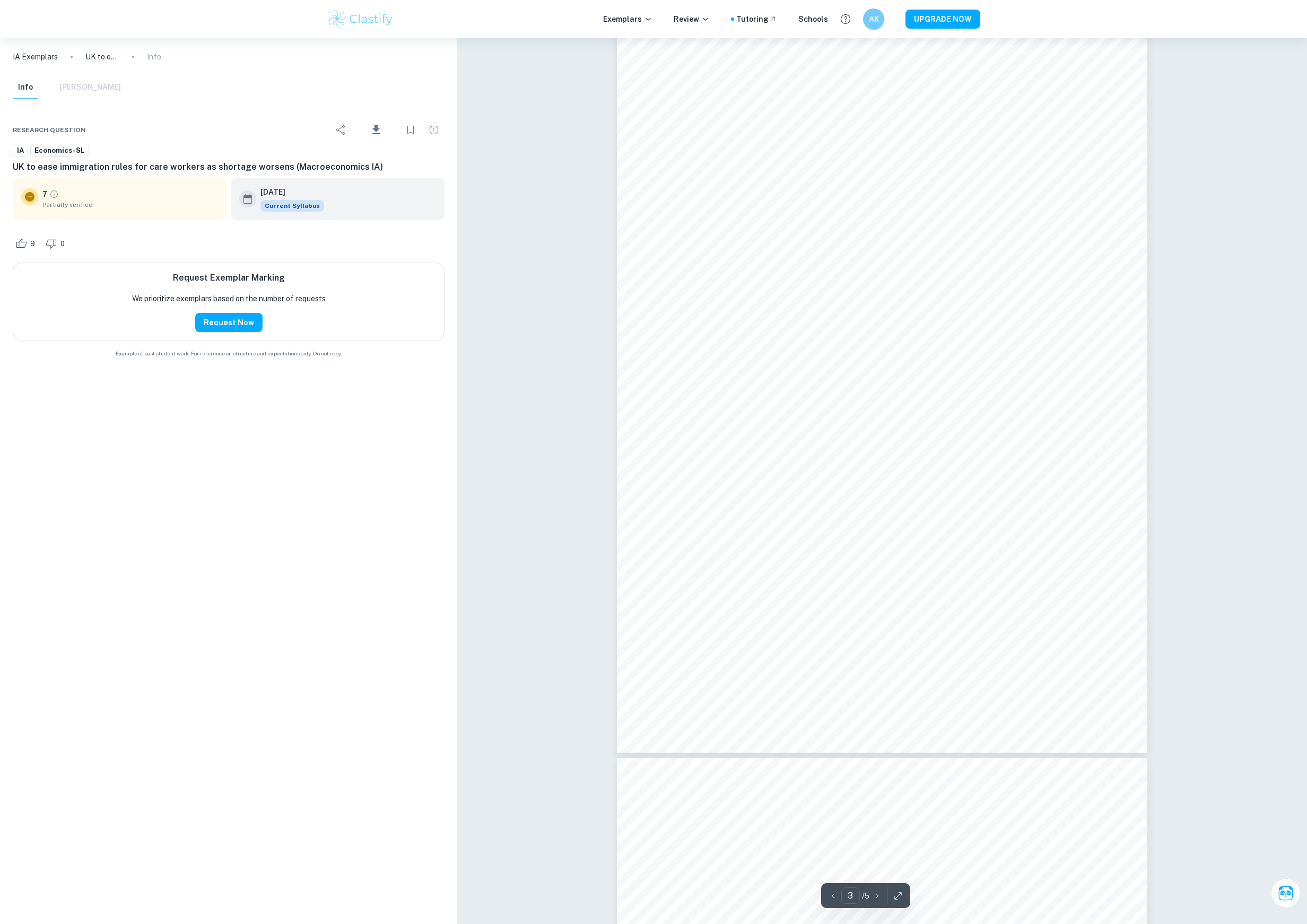
scroll to position [1730, 0]
type input "5"
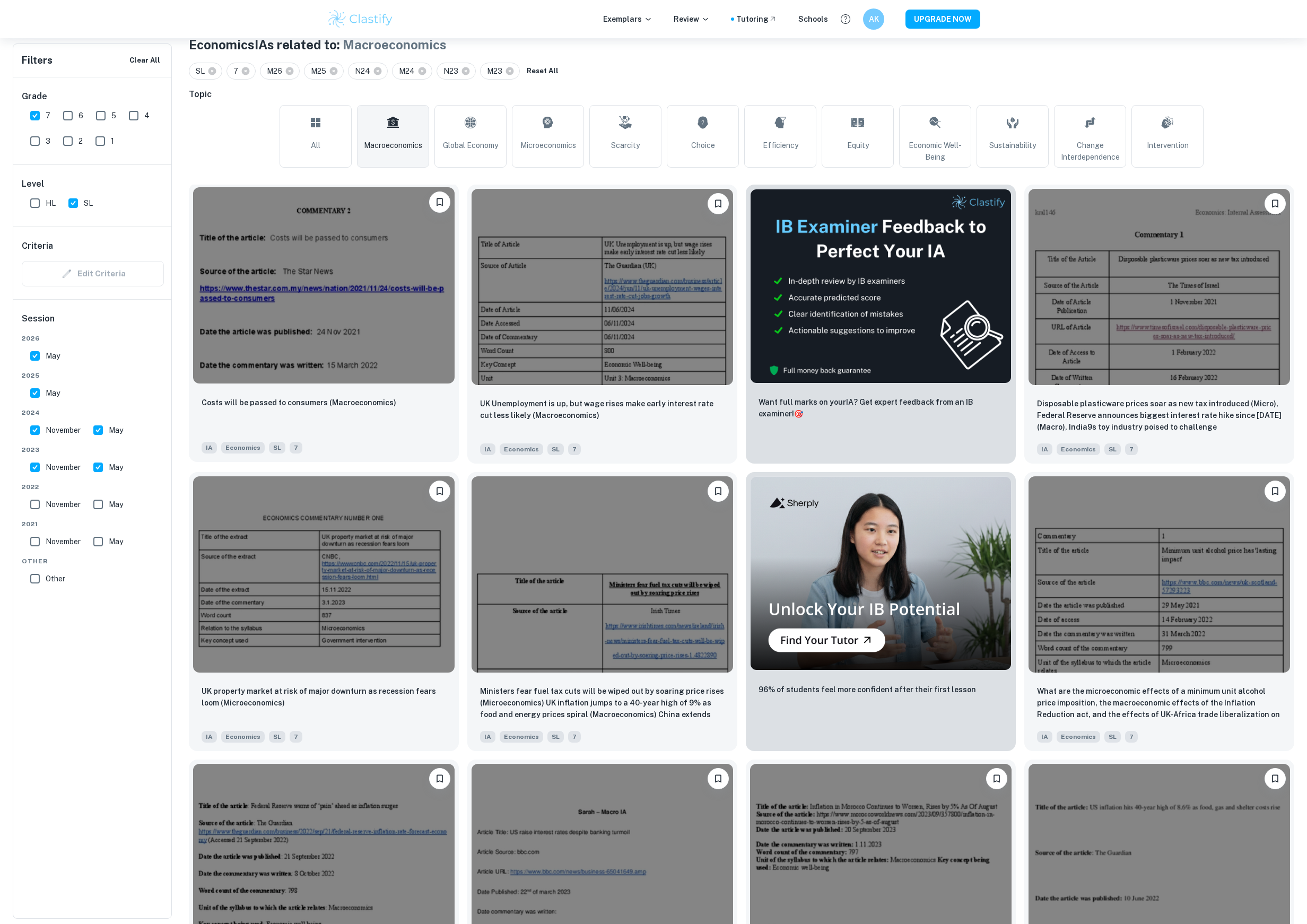
scroll to position [191, 0]
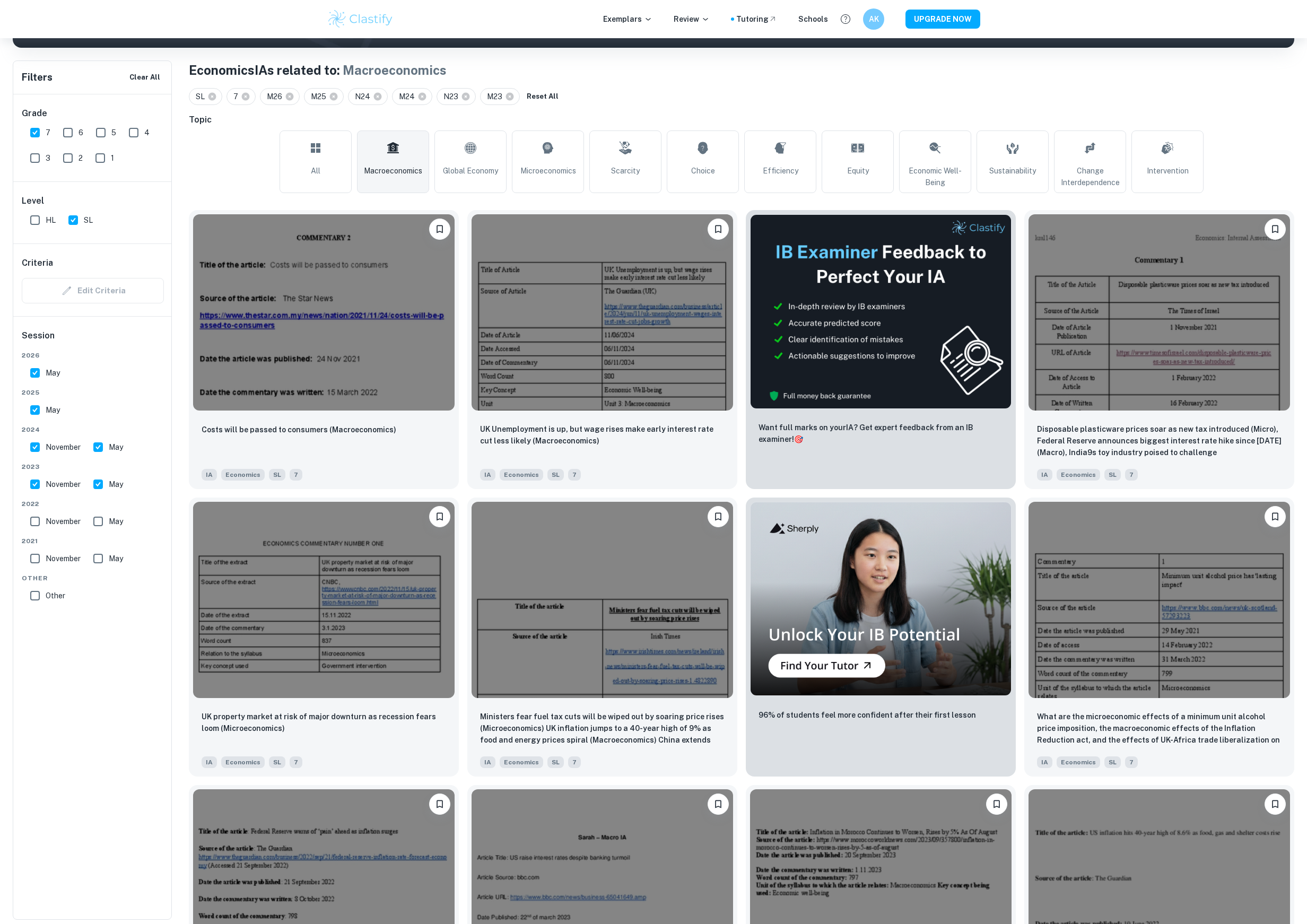
click at [75, 230] on input "SL" at bounding box center [73, 220] width 21 height 21
checkbox input "false"
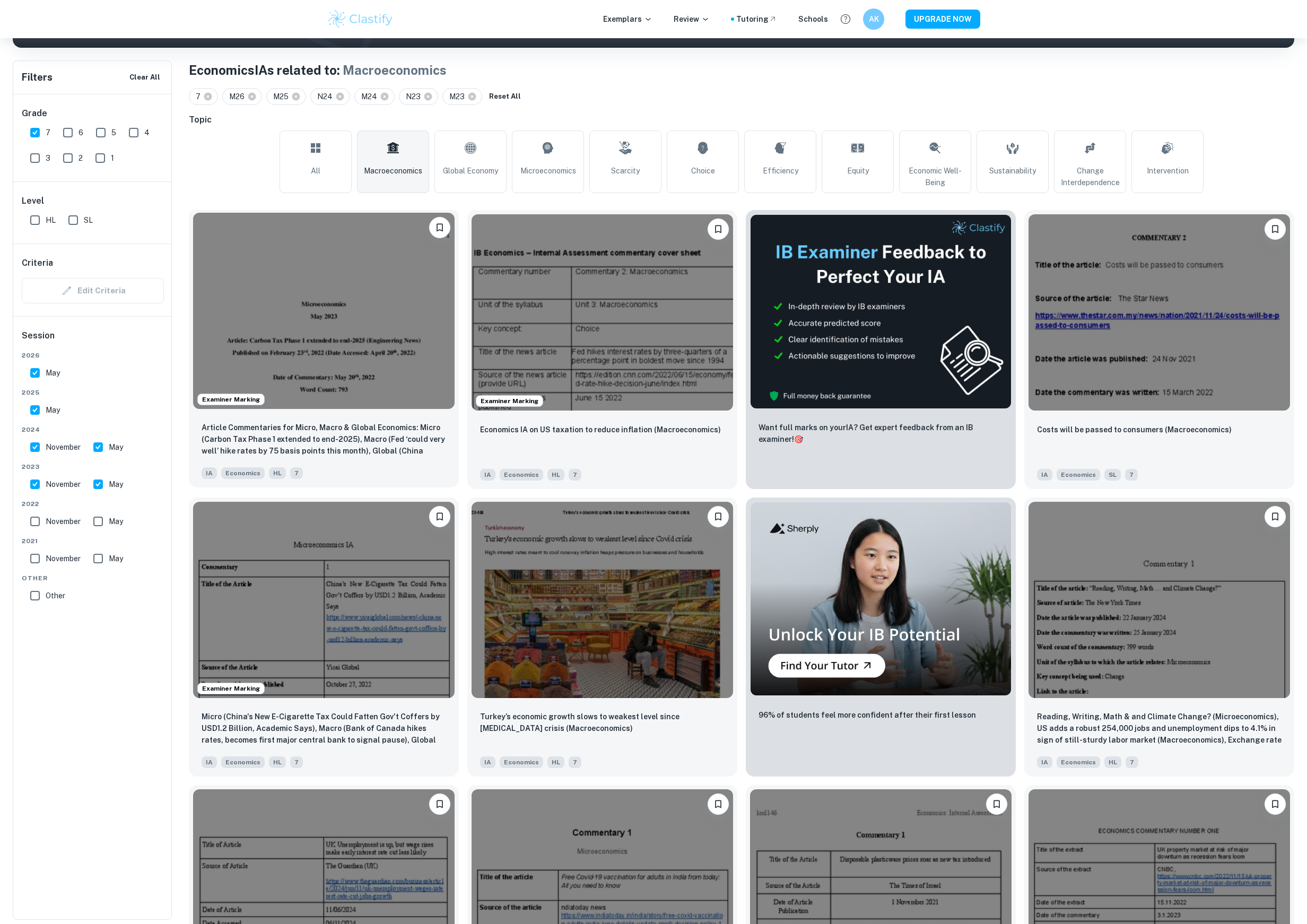
click at [385, 375] on img at bounding box center [324, 310] width 262 height 196
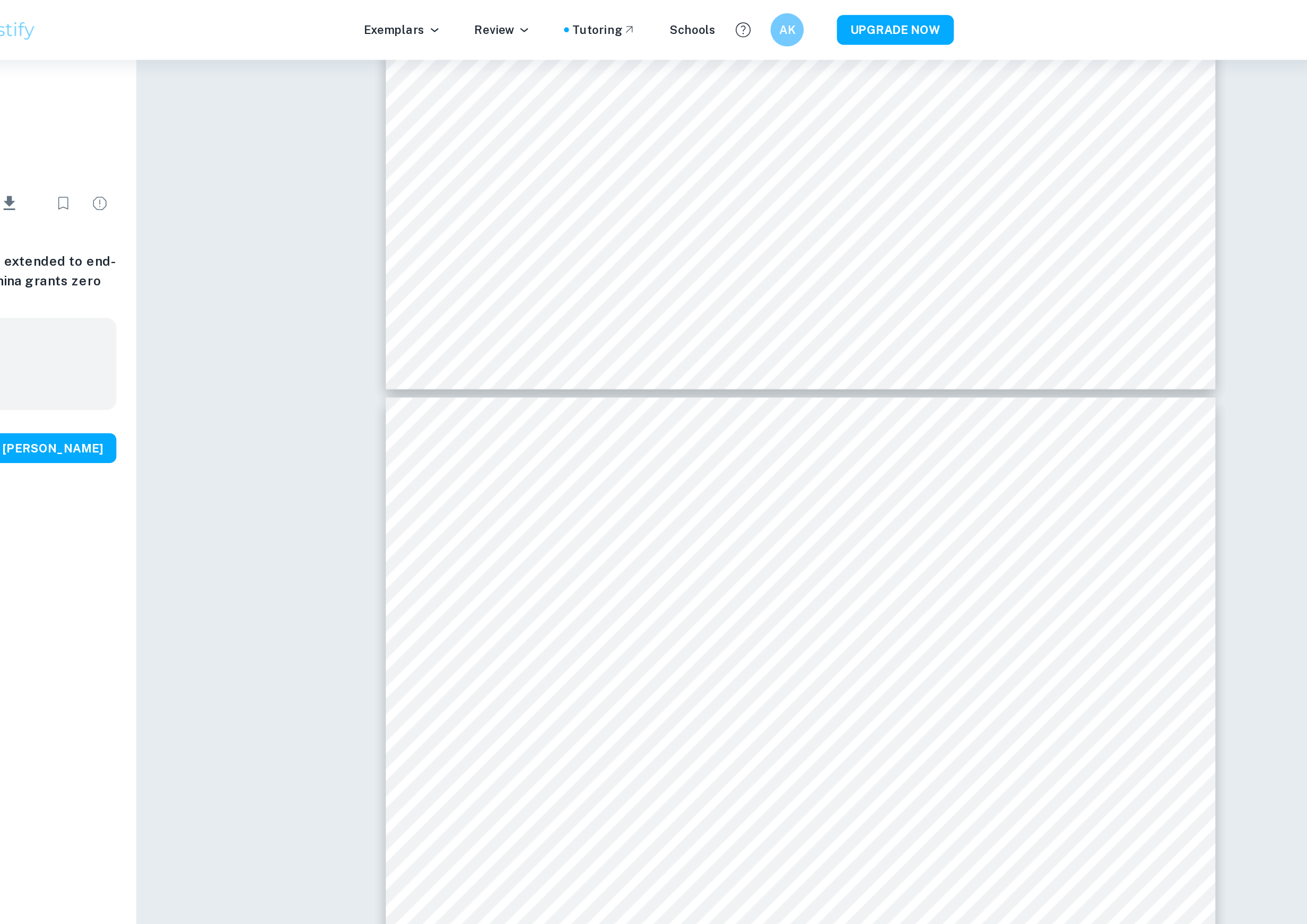
scroll to position [7658, 0]
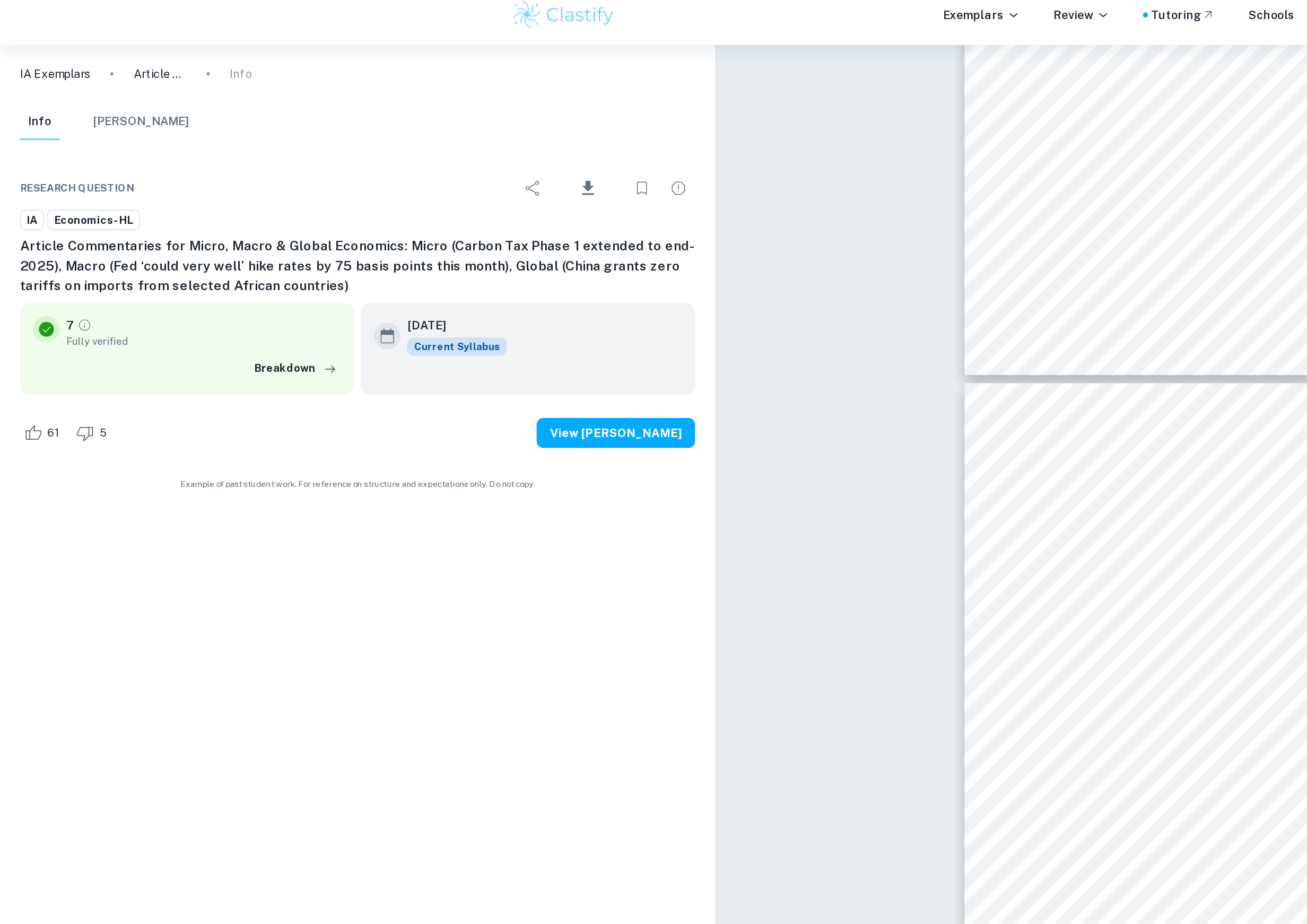
click at [370, 19] on img at bounding box center [360, 19] width 67 height 21
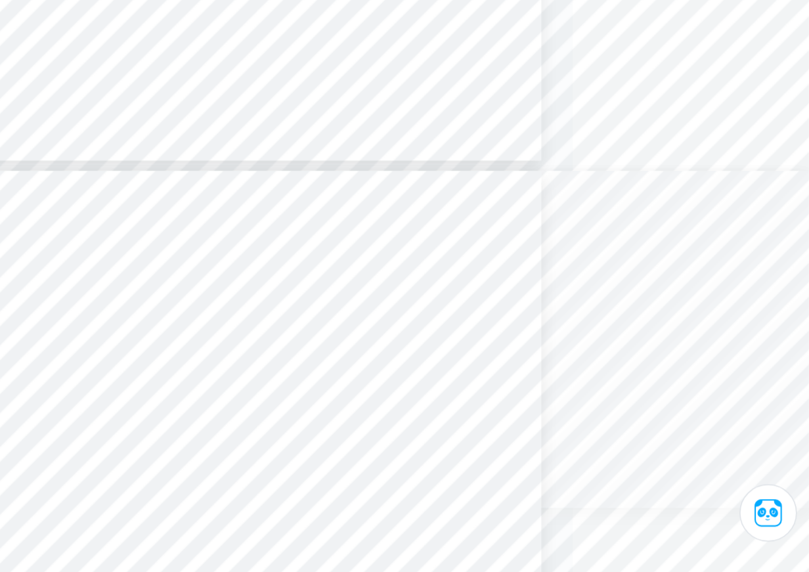
scroll to position [10244, 151]
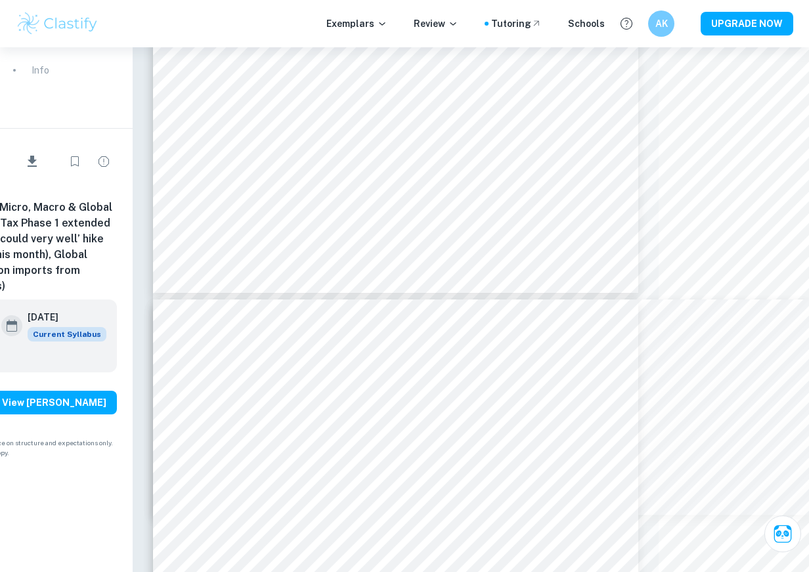
type input "19"
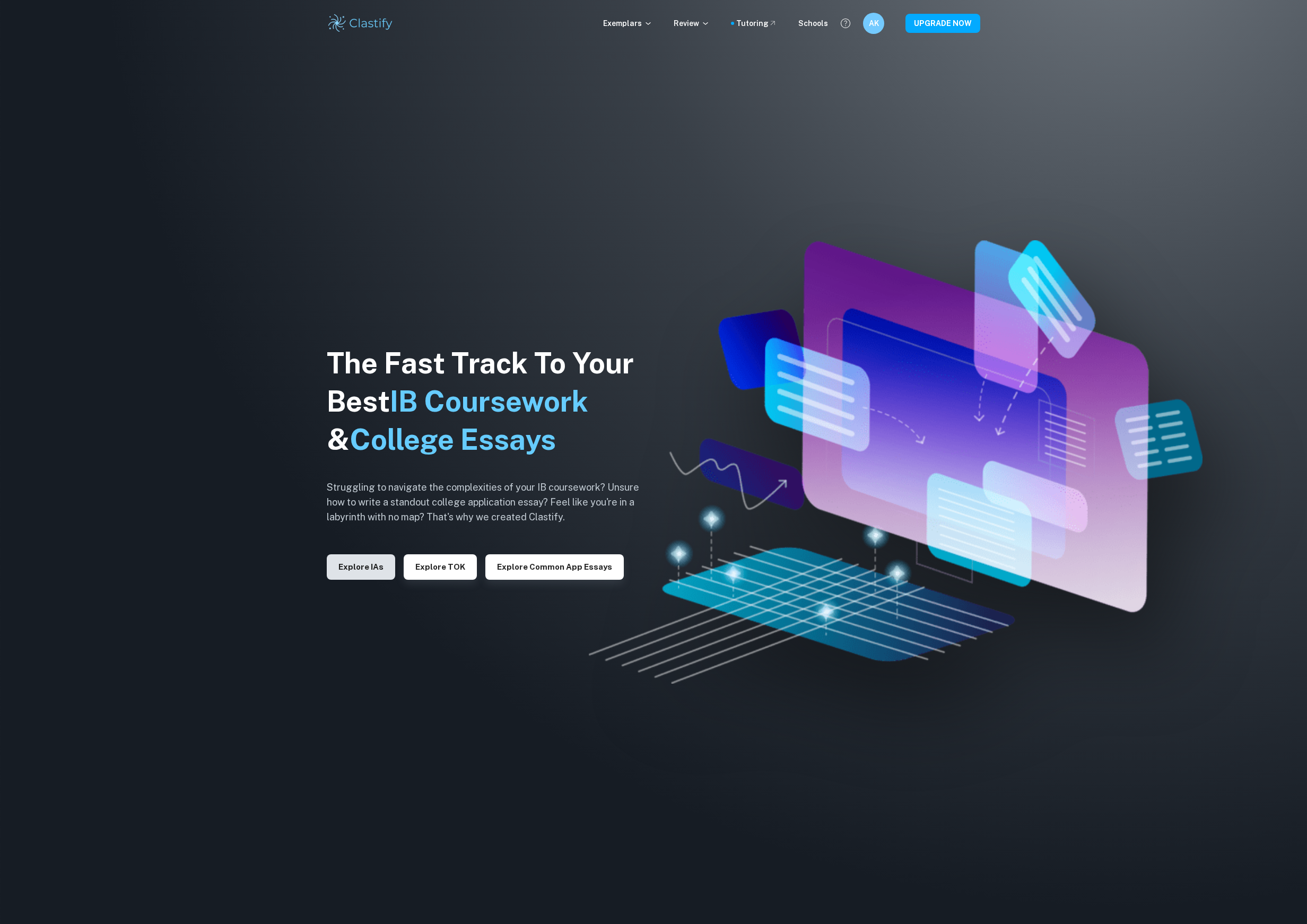
click at [357, 566] on button "Explore IAs" at bounding box center [361, 567] width 69 height 26
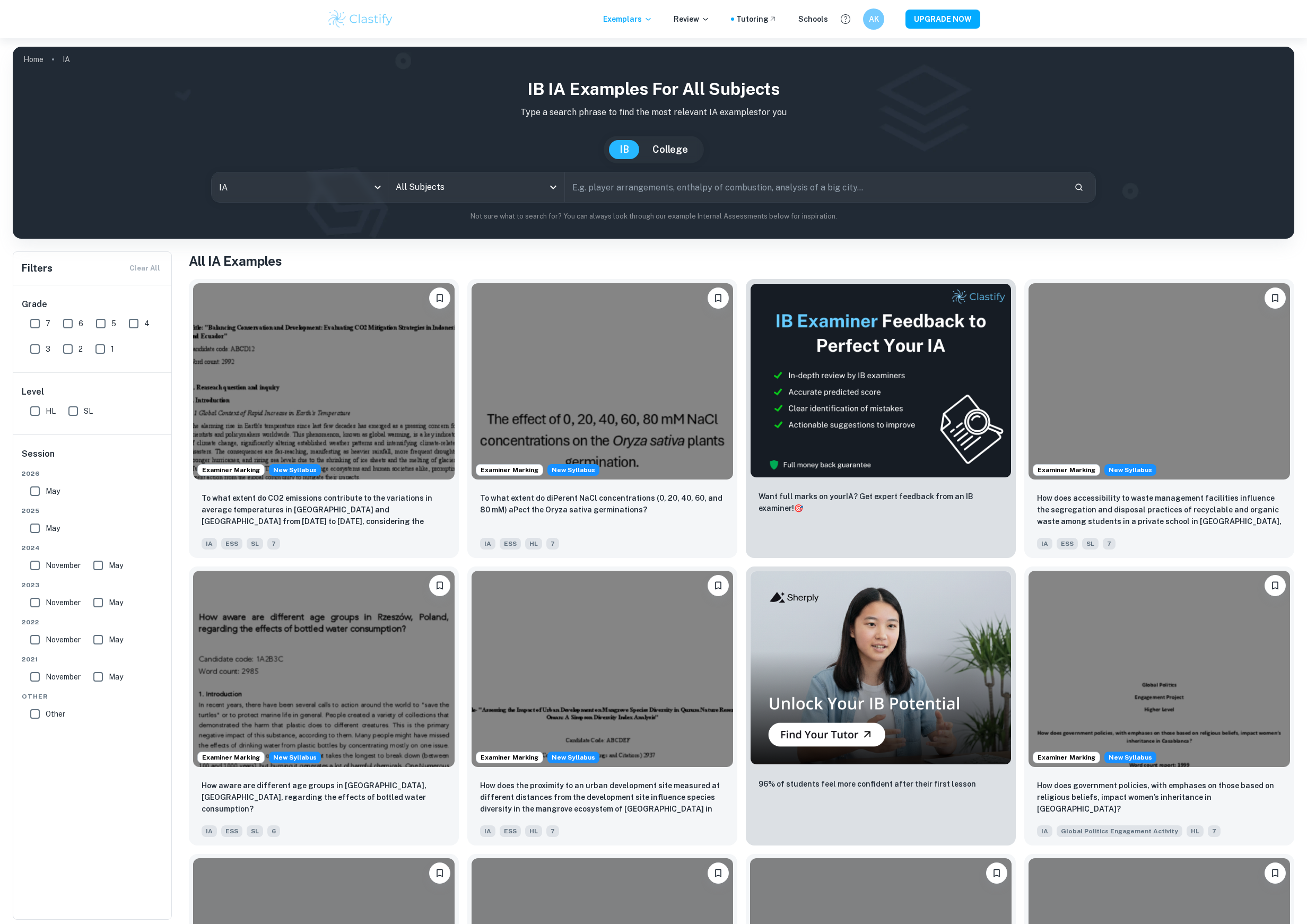
drag, startPoint x: 87, startPoint y: 413, endPoint x: 81, endPoint y: 345, distance: 68.3
click at [87, 413] on span "SL" at bounding box center [88, 411] width 9 height 11
click at [84, 413] on input "SL" at bounding box center [73, 411] width 21 height 21
checkbox input "true"
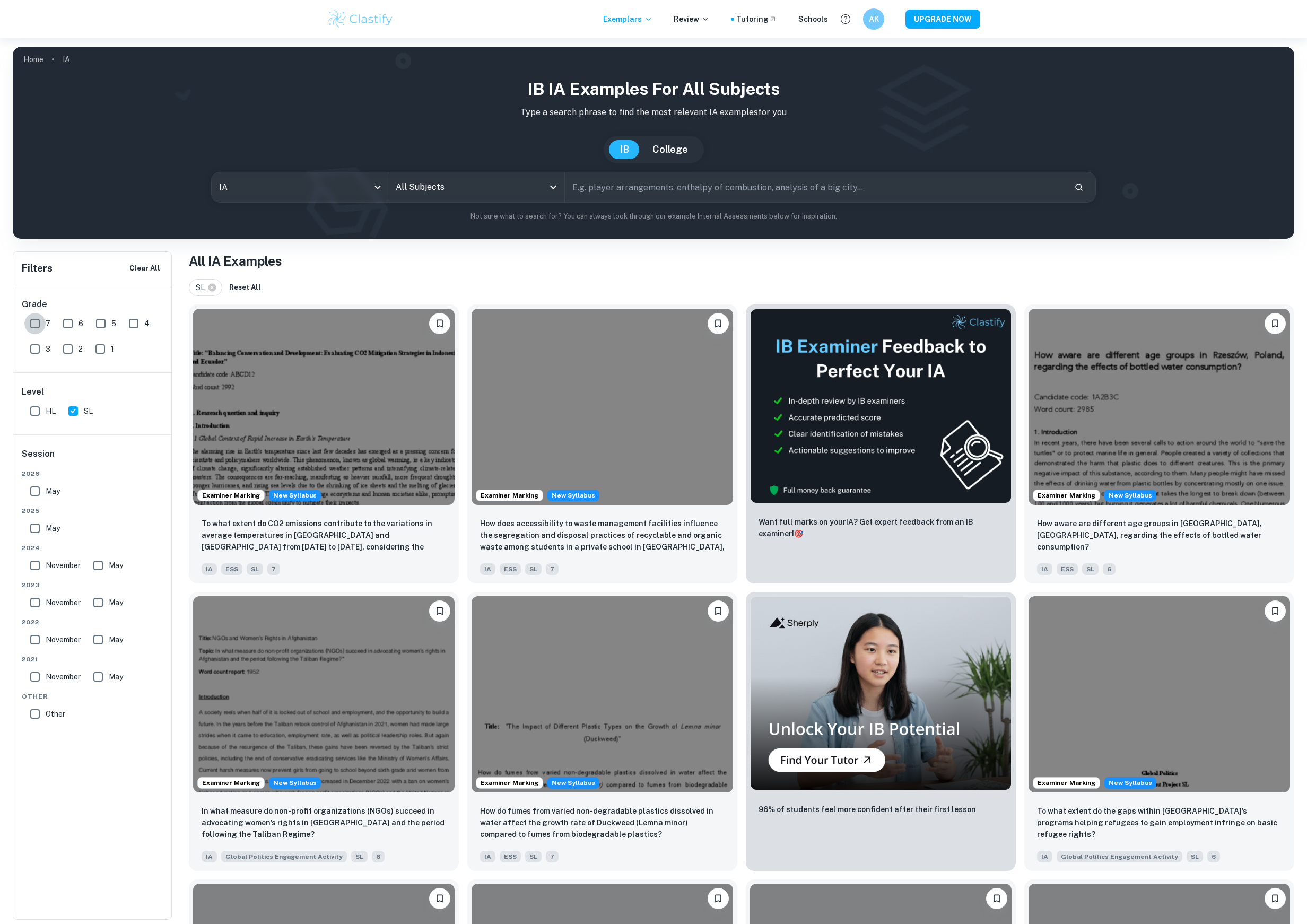
click at [44, 321] on input "7" at bounding box center [35, 323] width 21 height 21
checkbox input "true"
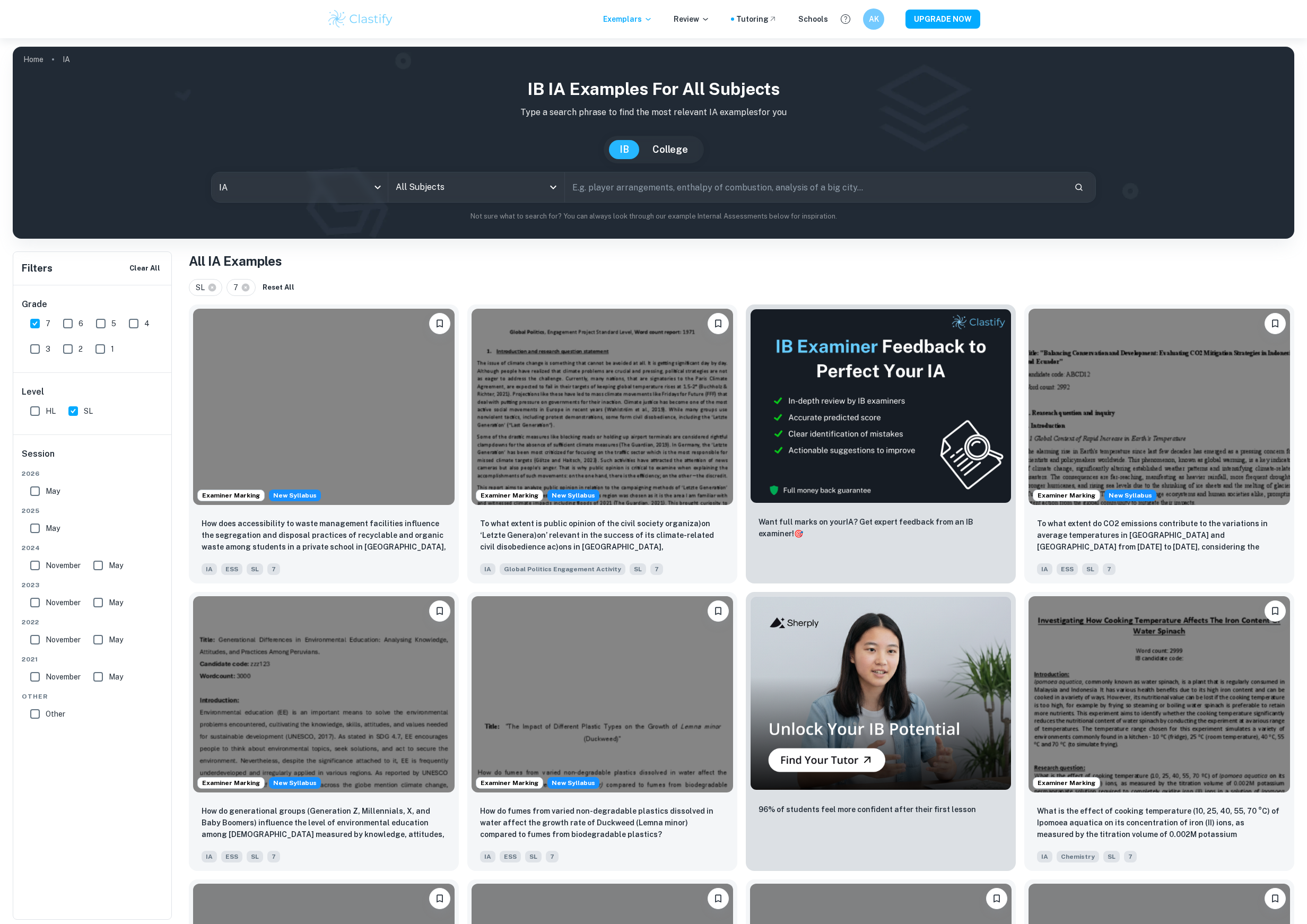
drag, startPoint x: 44, startPoint y: 489, endPoint x: 44, endPoint y: 517, distance: 28.0
click at [44, 490] on input "May" at bounding box center [35, 491] width 21 height 21
checkbox input "true"
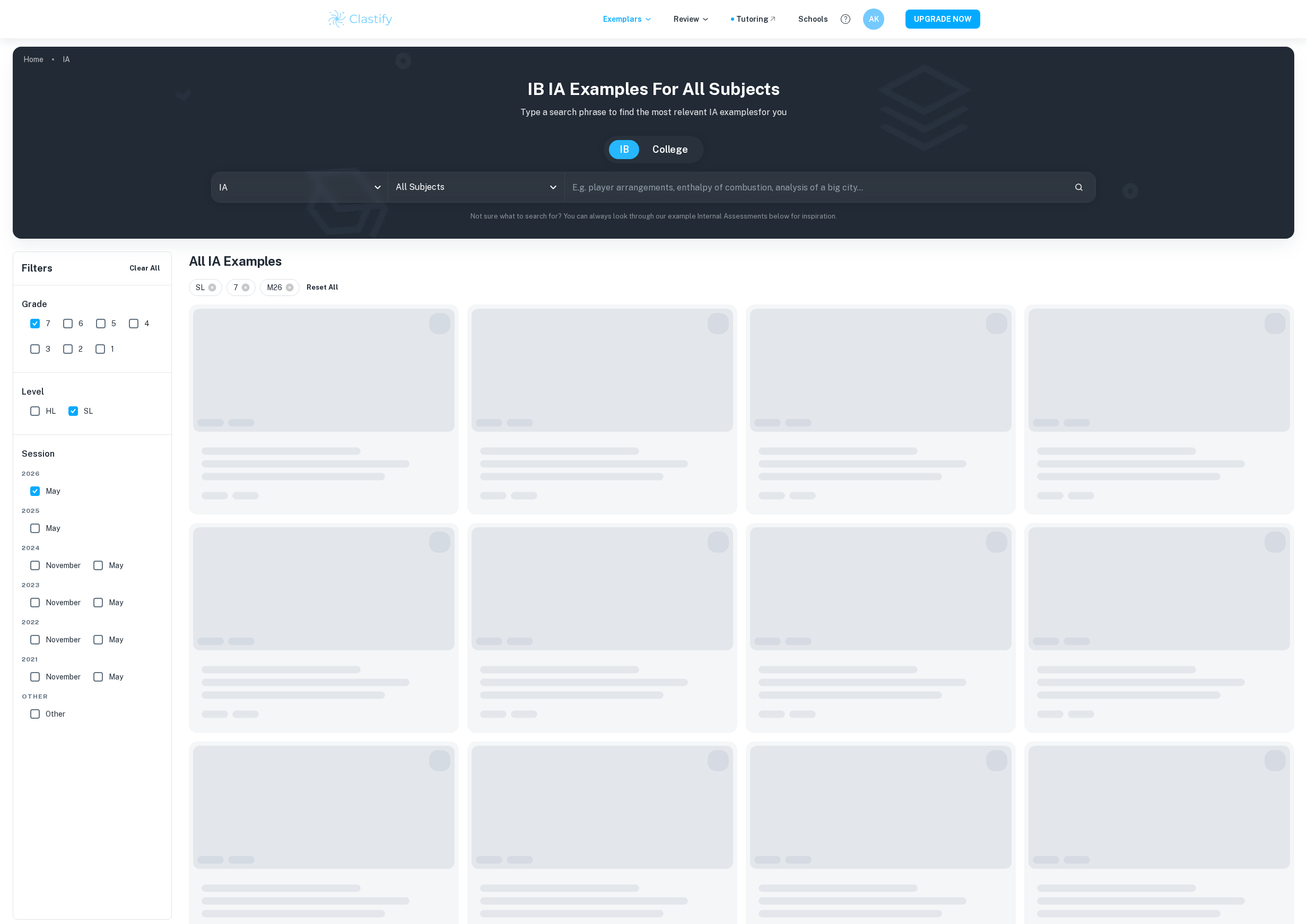
drag, startPoint x: 44, startPoint y: 530, endPoint x: 44, endPoint y: 558, distance: 28.0
click at [44, 530] on input "May" at bounding box center [35, 528] width 21 height 21
checkbox input "true"
click at [45, 569] on label "November" at bounding box center [53, 565] width 57 height 21
click at [45, 569] on input "November" at bounding box center [35, 565] width 21 height 21
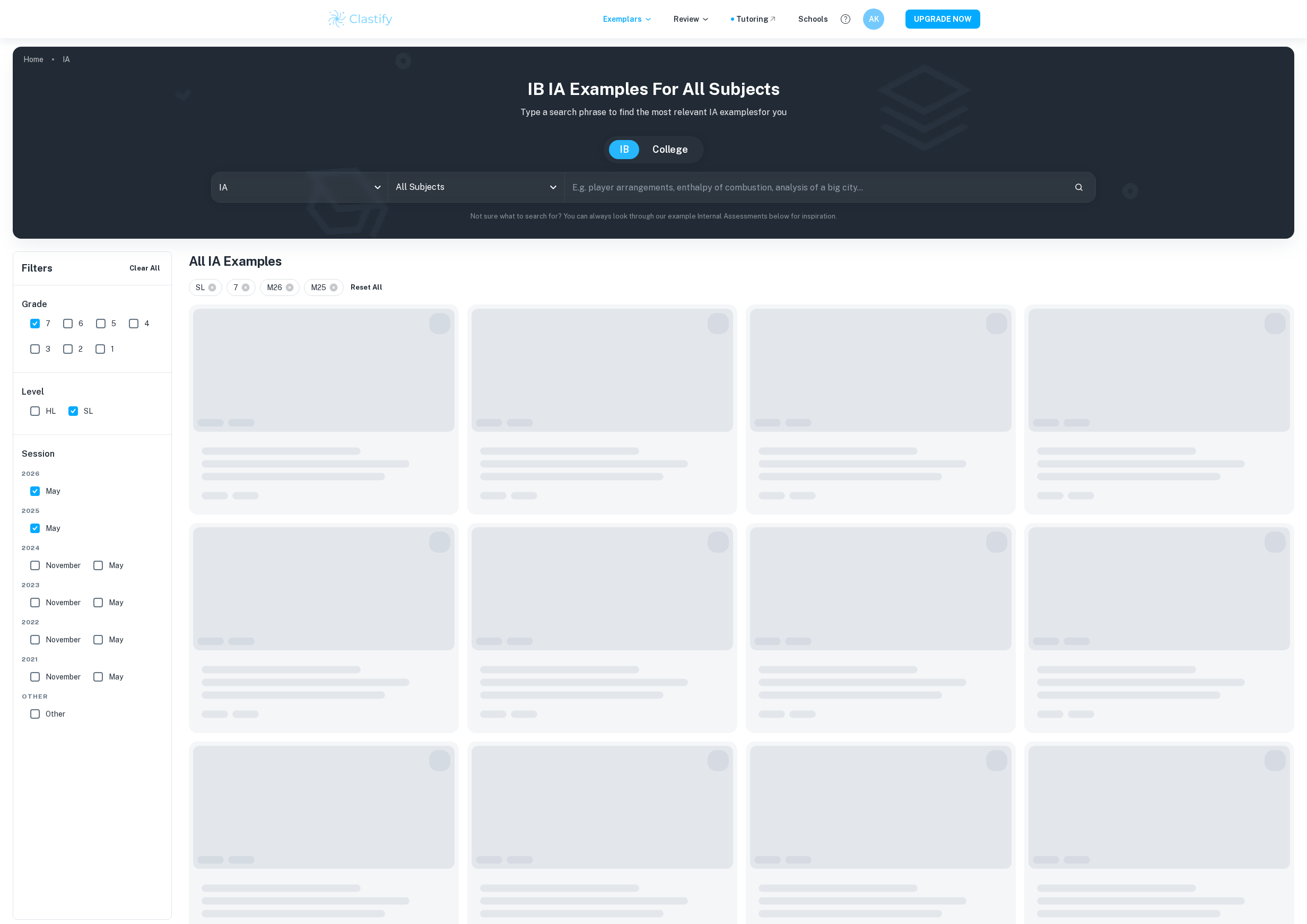
checkbox input "true"
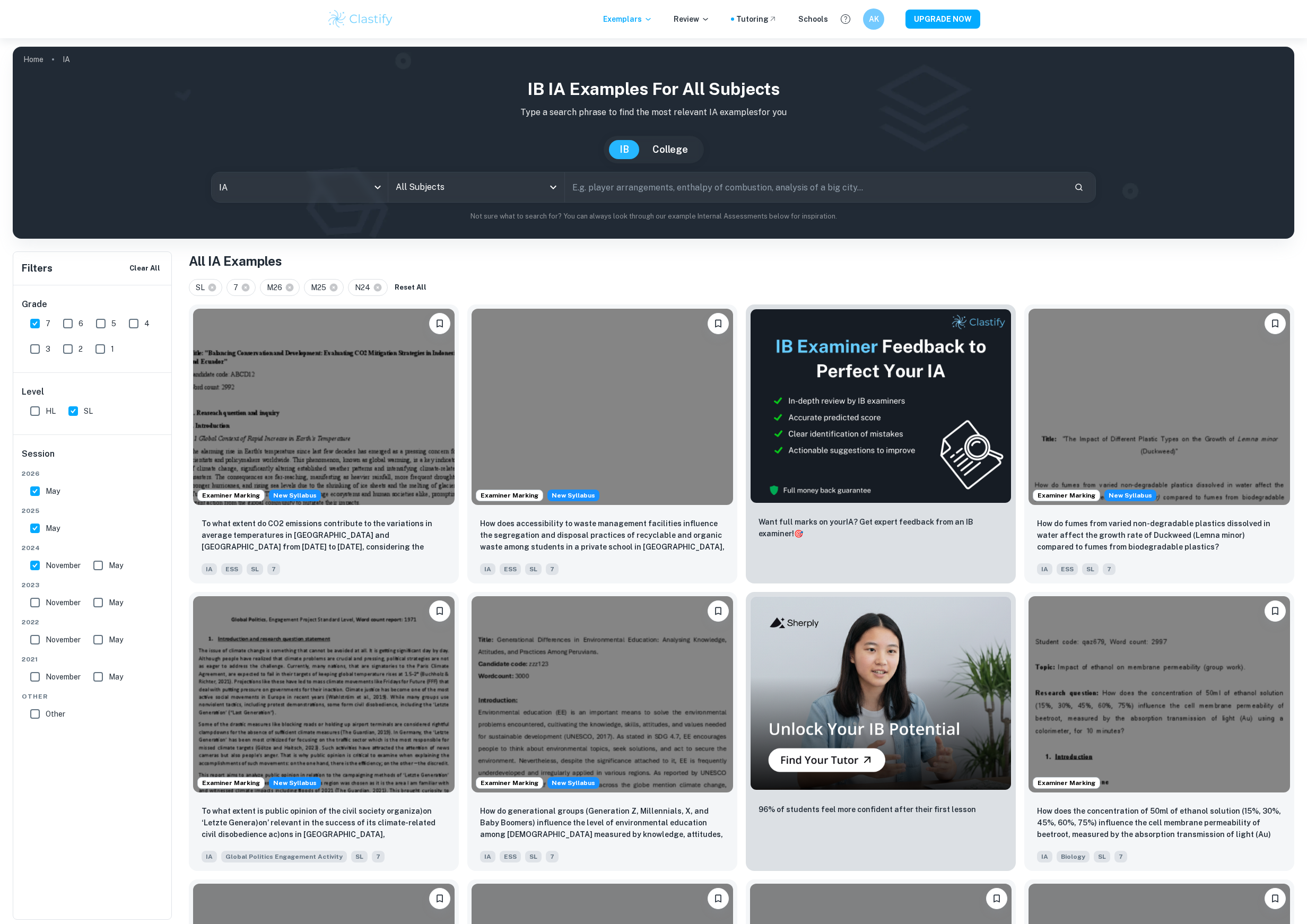
click at [111, 570] on span "May" at bounding box center [116, 565] width 15 height 11
click at [109, 570] on input "May" at bounding box center [98, 565] width 21 height 21
checkbox input "true"
click at [52, 602] on span "November" at bounding box center [62, 603] width 35 height 11
click at [45, 602] on input "November" at bounding box center [35, 603] width 21 height 21
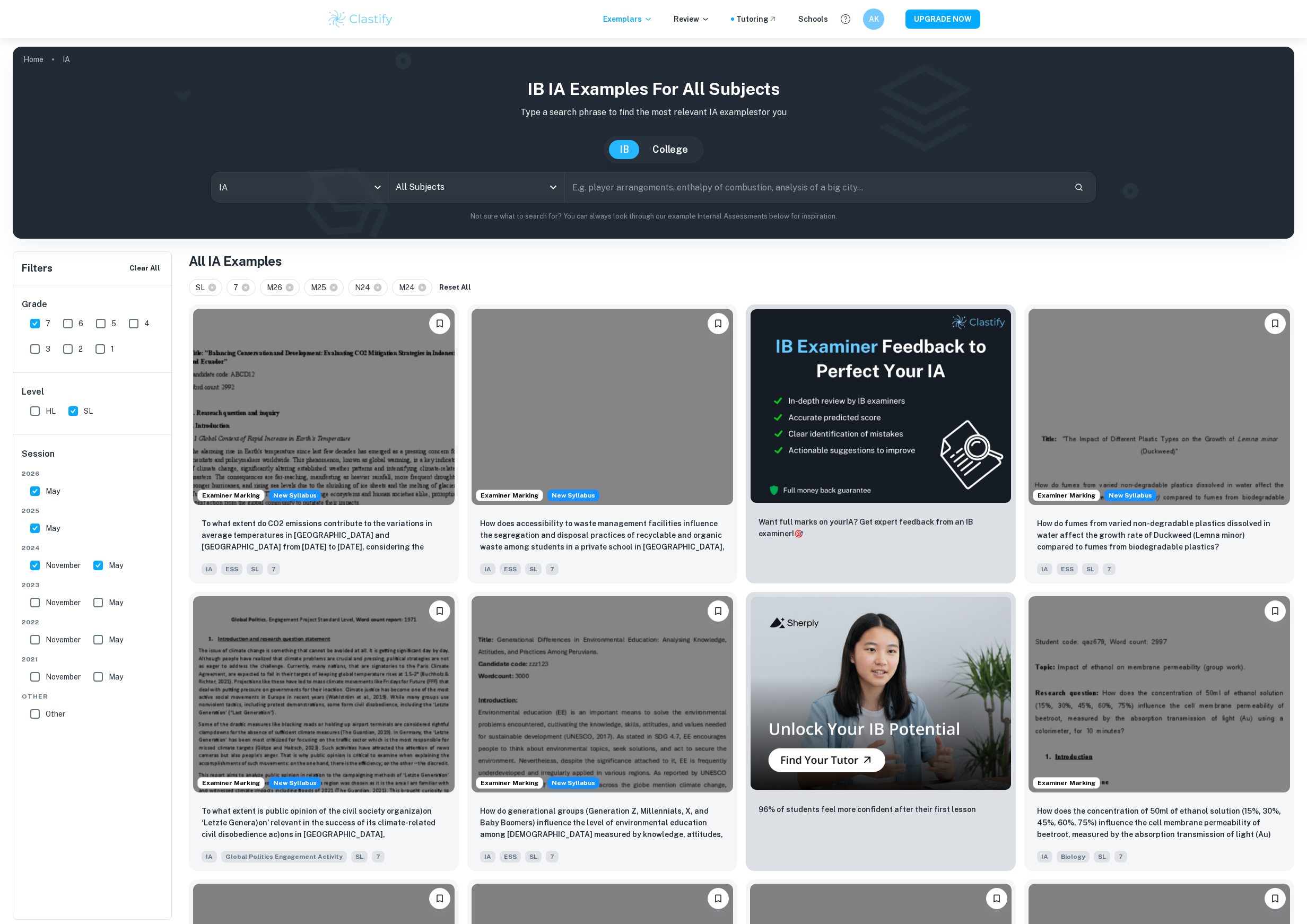
checkbox input "true"
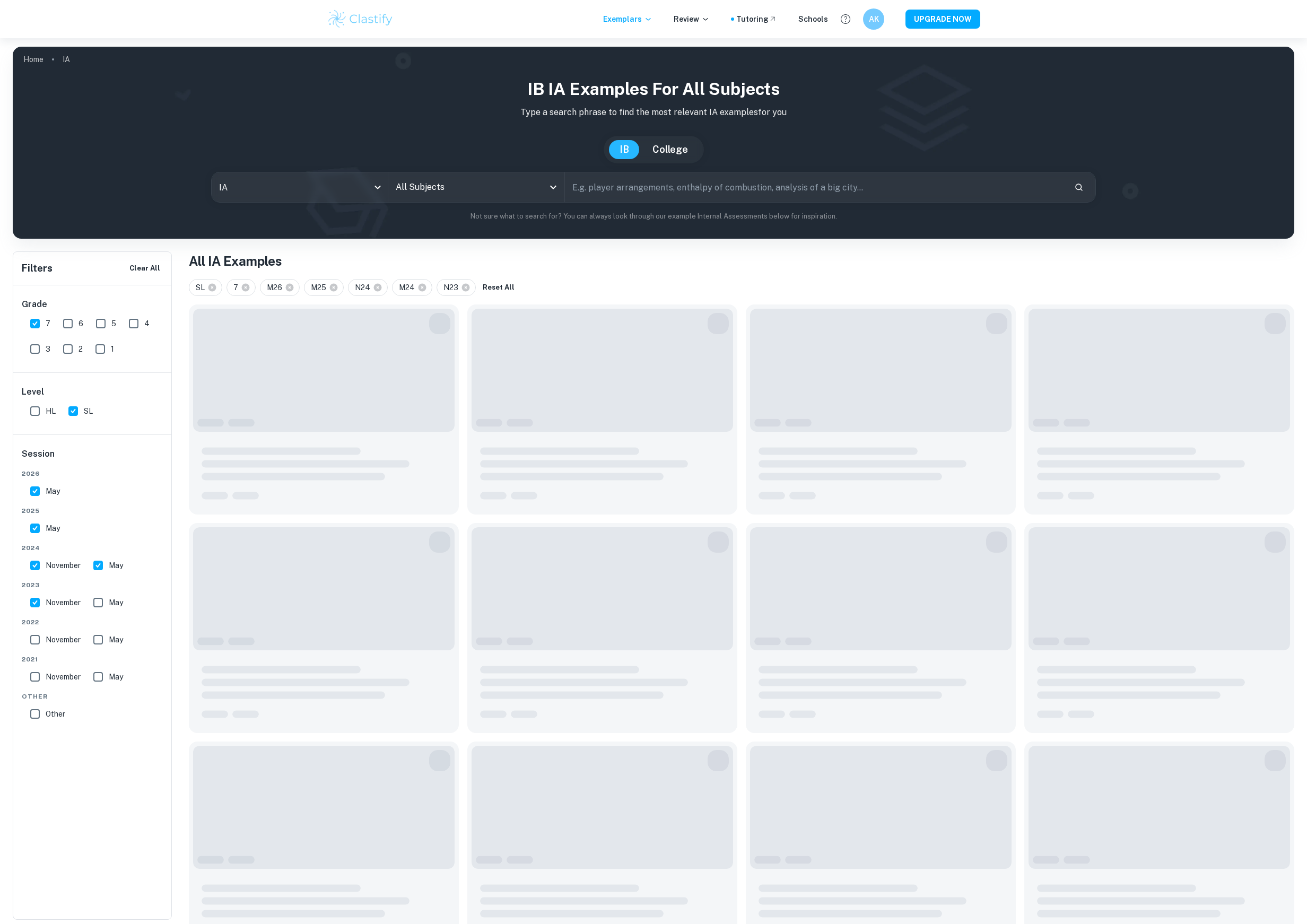
click at [103, 602] on input "May" at bounding box center [98, 603] width 21 height 21
checkbox input "true"
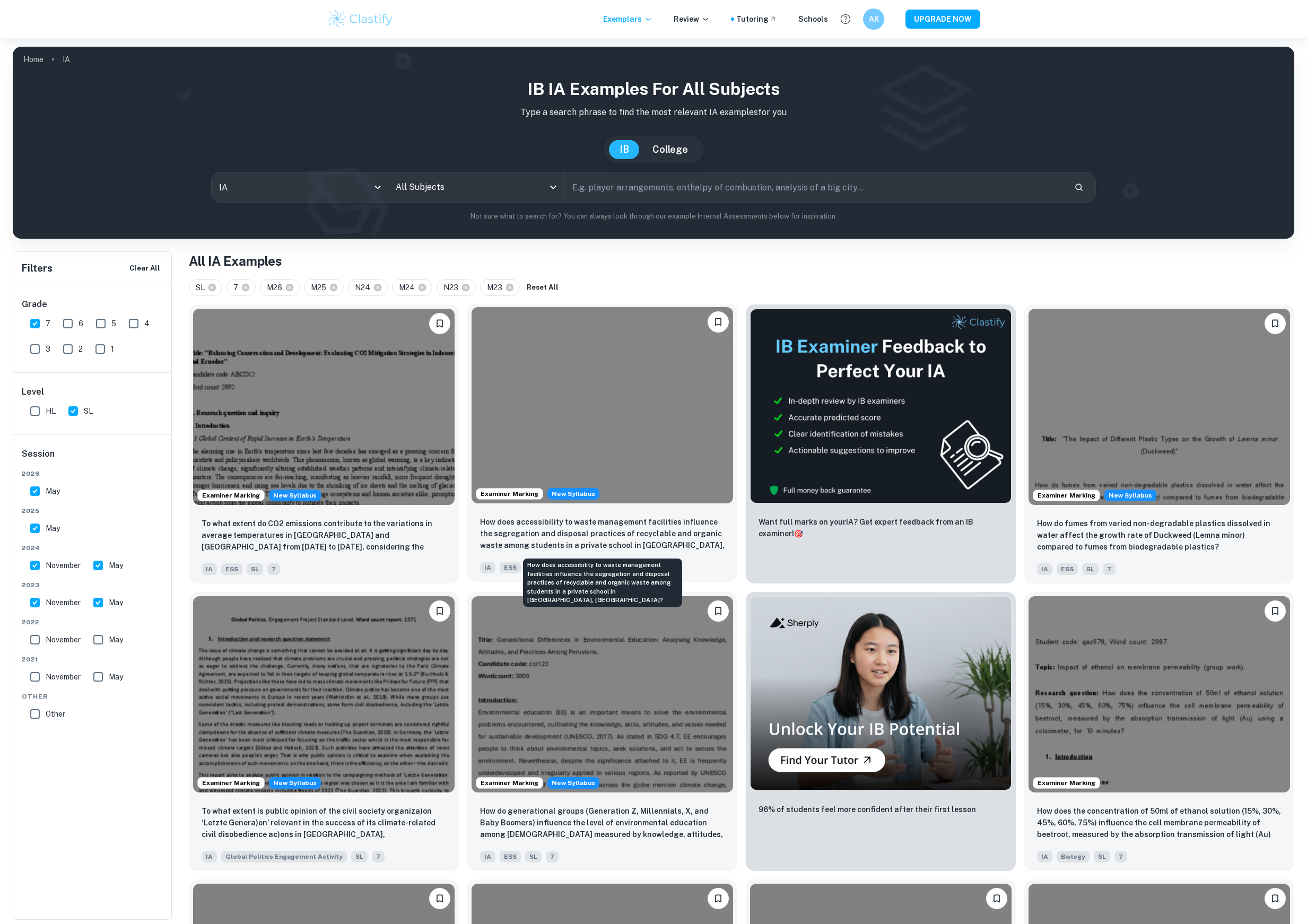
click at [565, 543] on p "How does accessibility to waste management facilities influence the segregation…" at bounding box center [602, 534] width 245 height 36
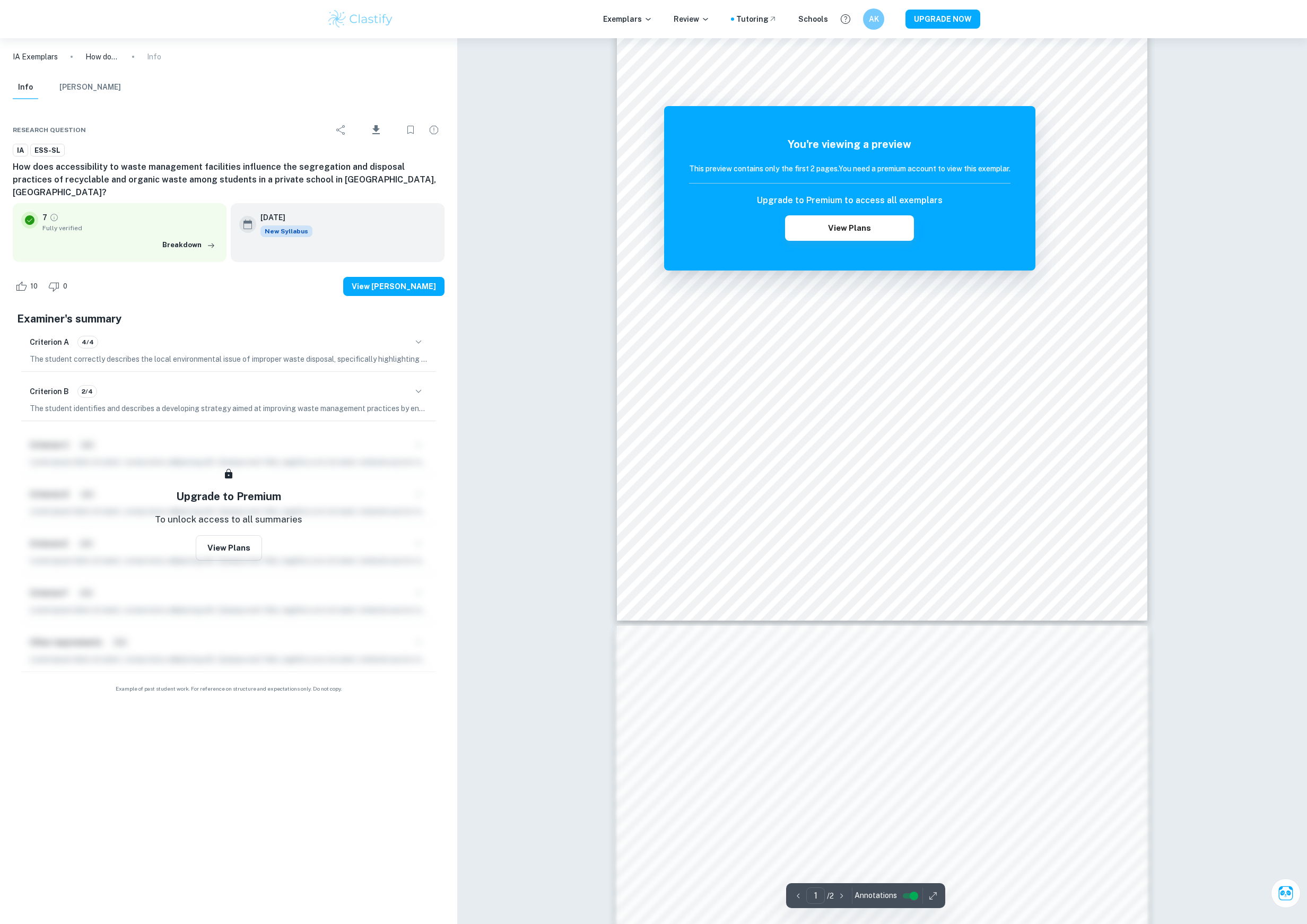
scroll to position [704, 0]
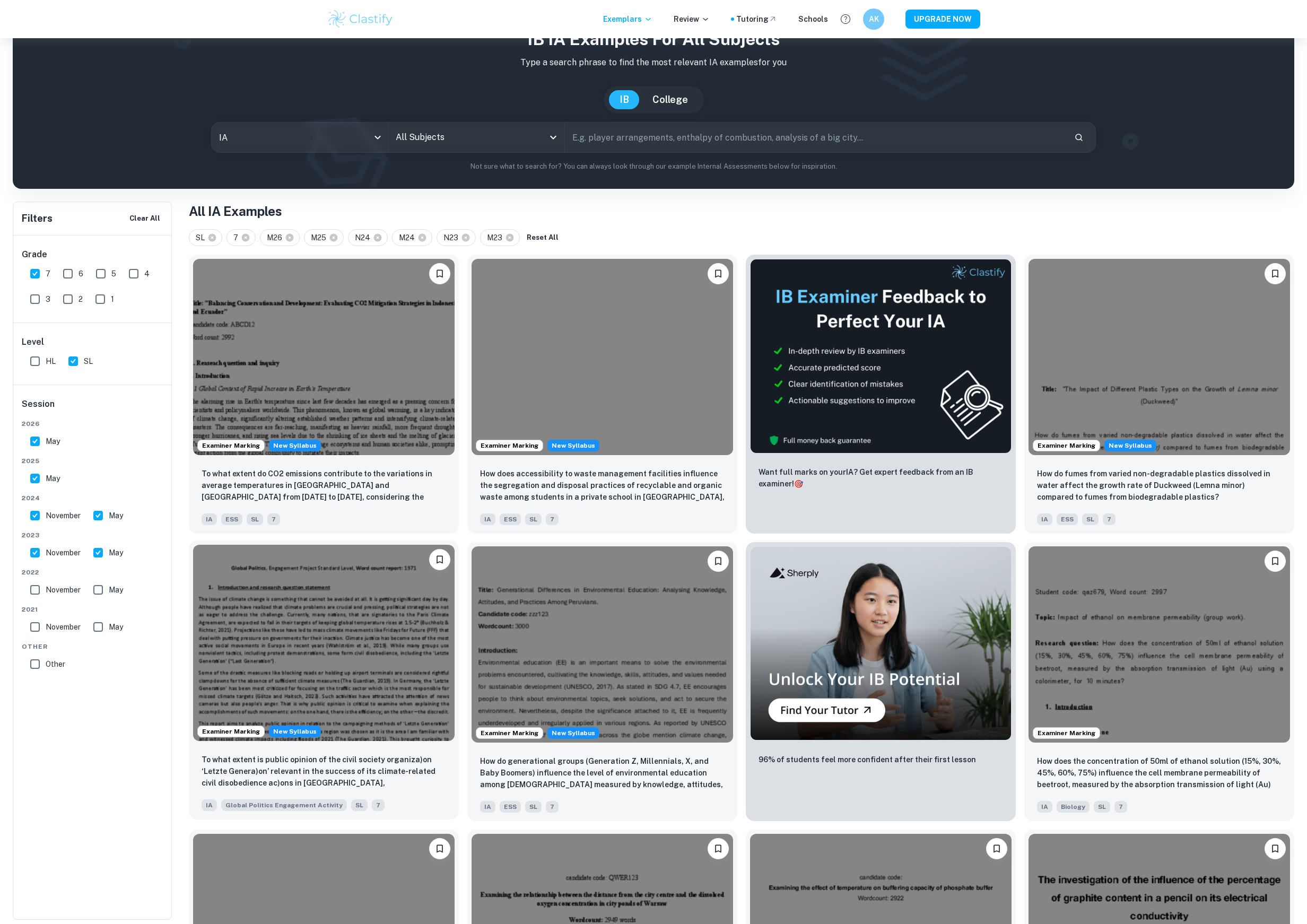
scroll to position [52, 0]
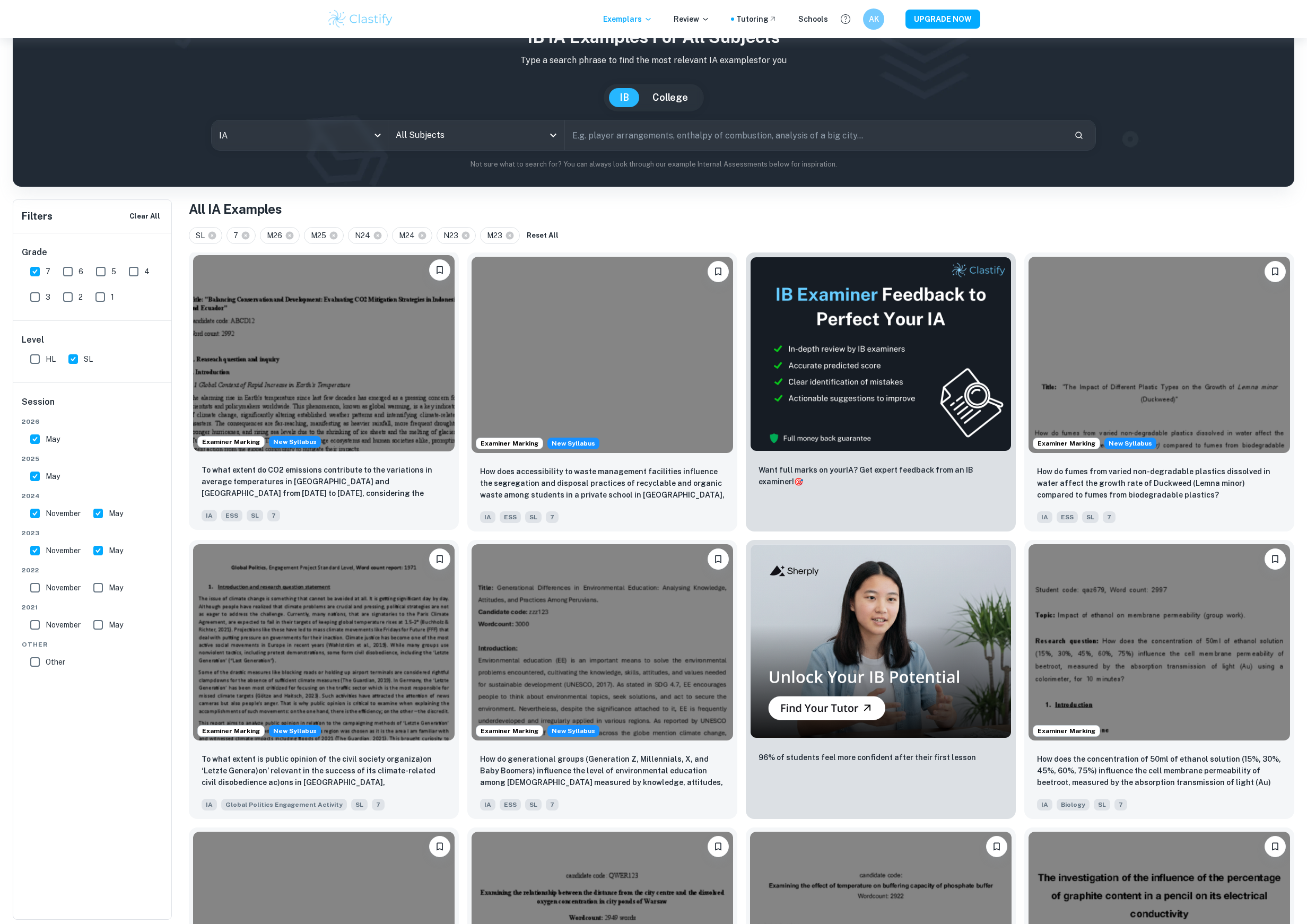
click at [321, 336] on img at bounding box center [324, 353] width 262 height 196
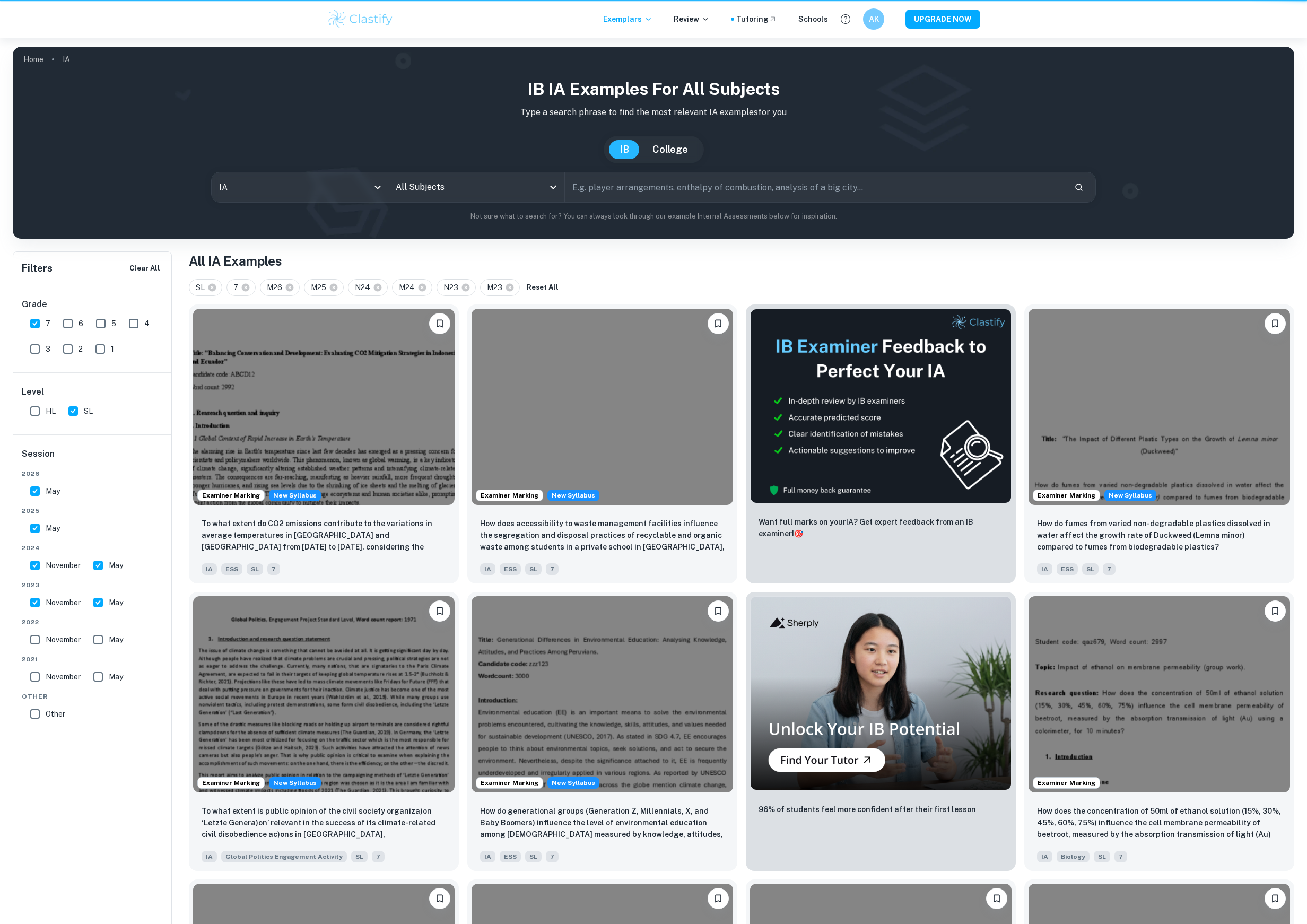
scroll to position [52, 0]
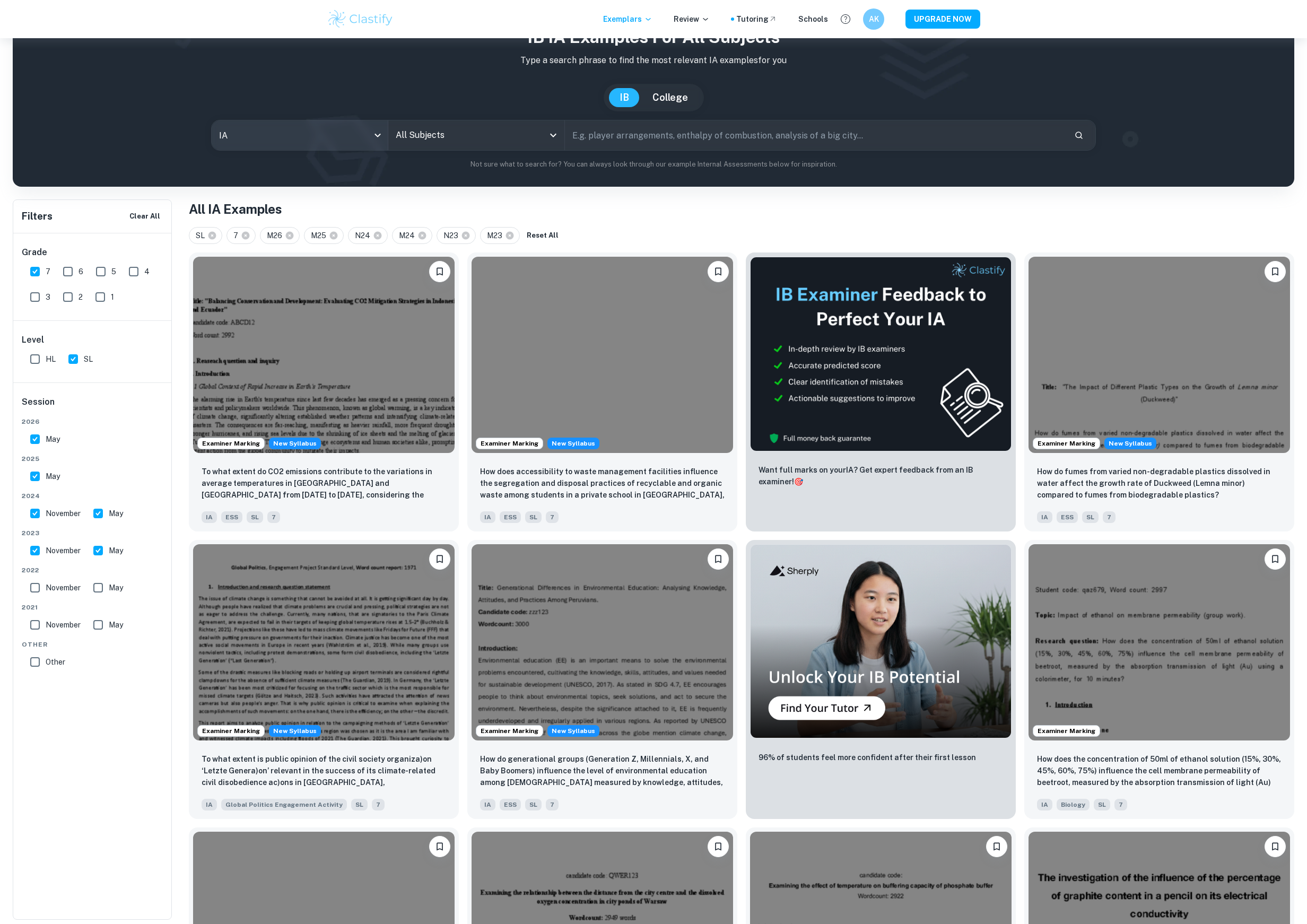
click at [314, 147] on body "We value your privacy We use cookies to enhance your browsing experience, serve…" at bounding box center [654, 448] width 1307 height 924
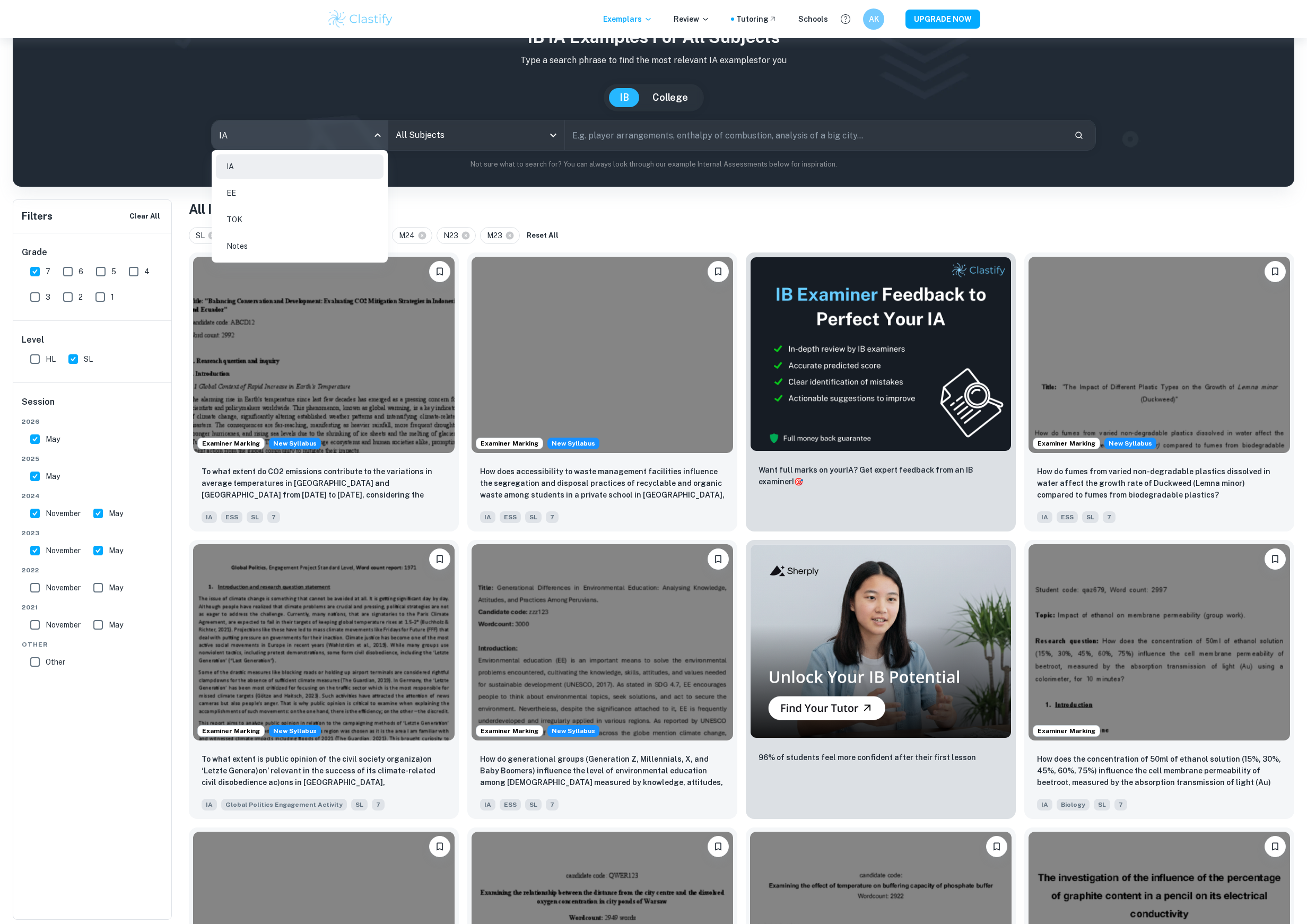
click at [492, 145] on div at bounding box center [654, 462] width 1307 height 924
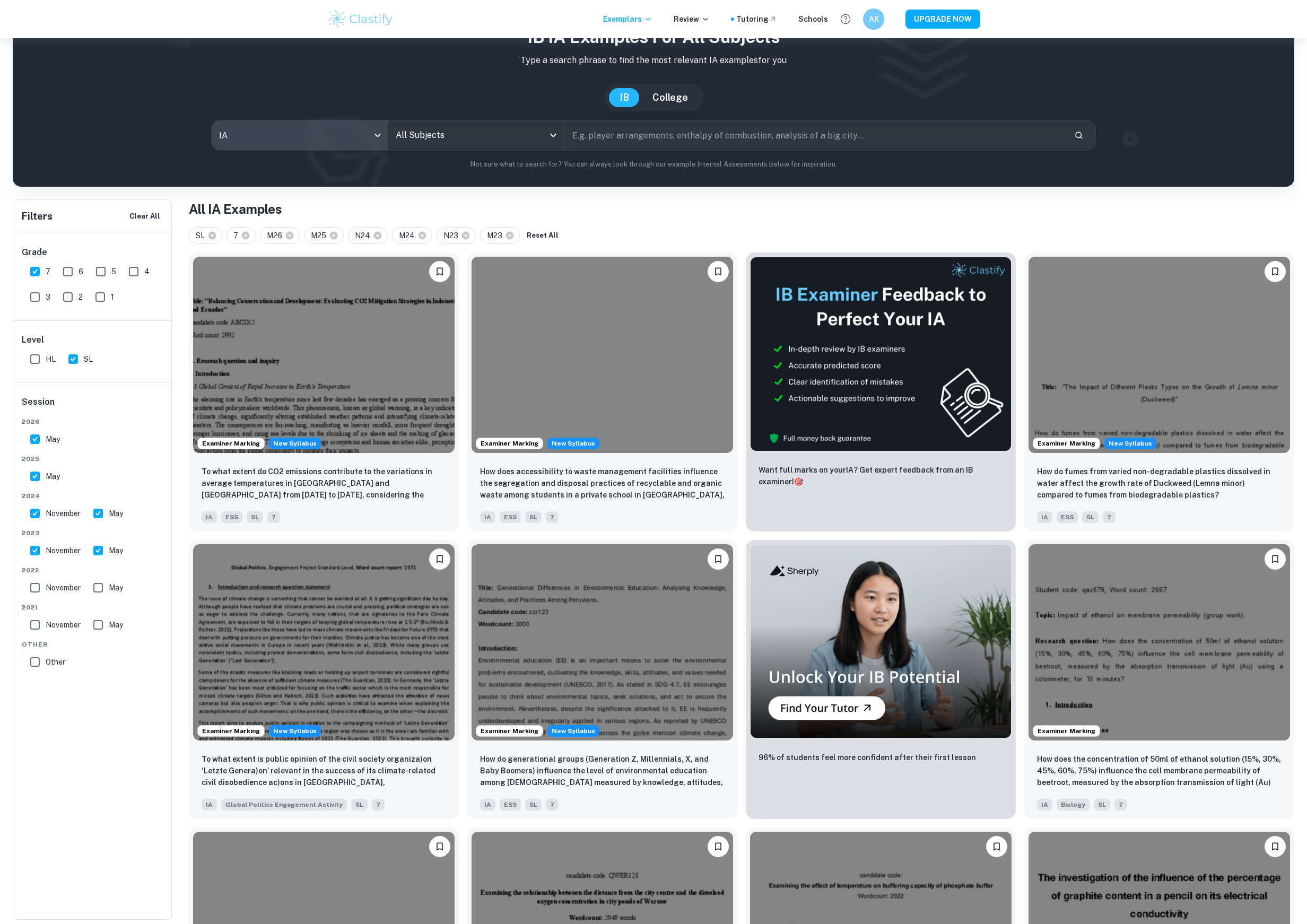
click at [493, 134] on input "All Subjects" at bounding box center [469, 135] width 151 height 20
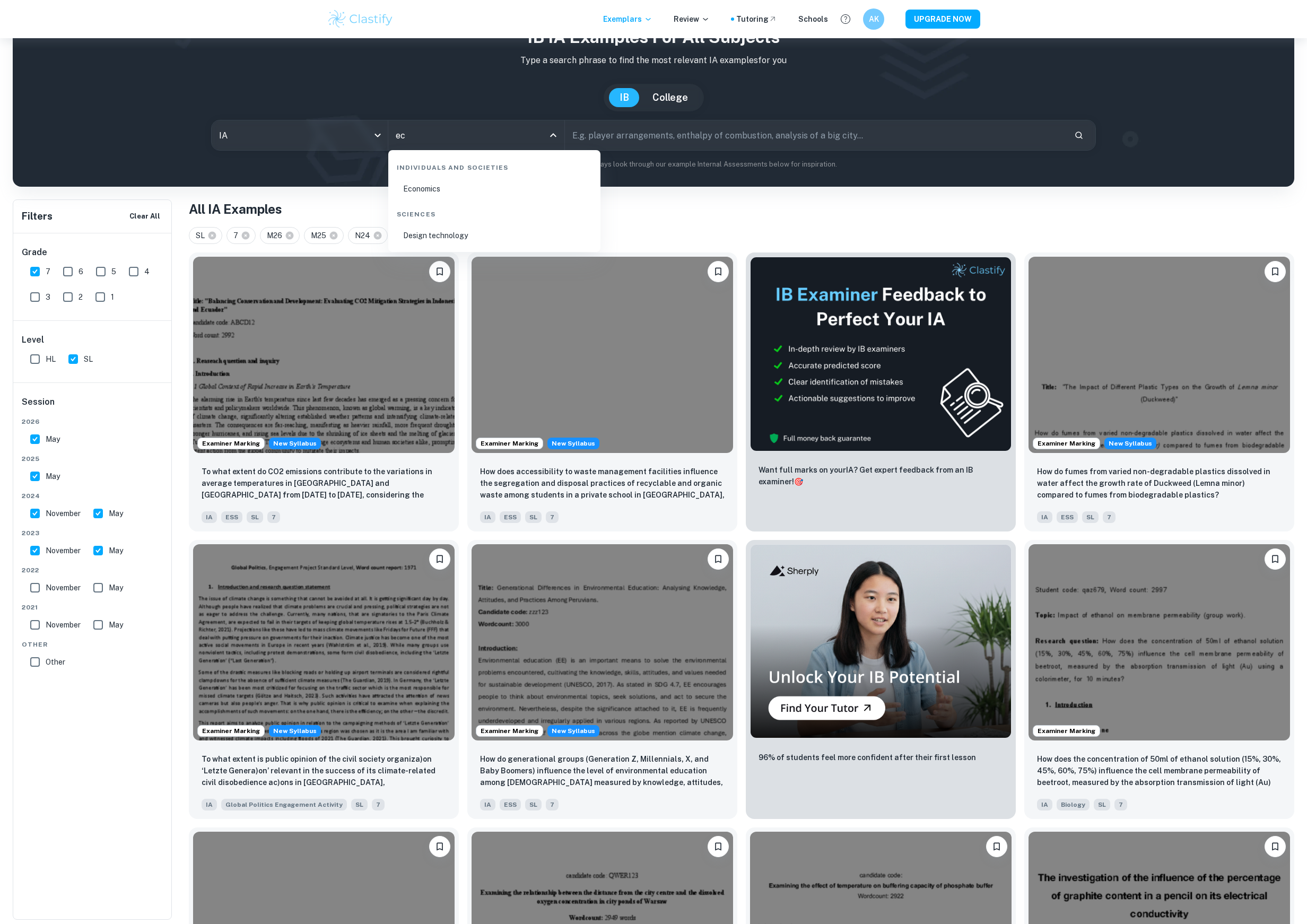
click at [537, 190] on li "Economics" at bounding box center [494, 189] width 204 height 24
type input "Economics"
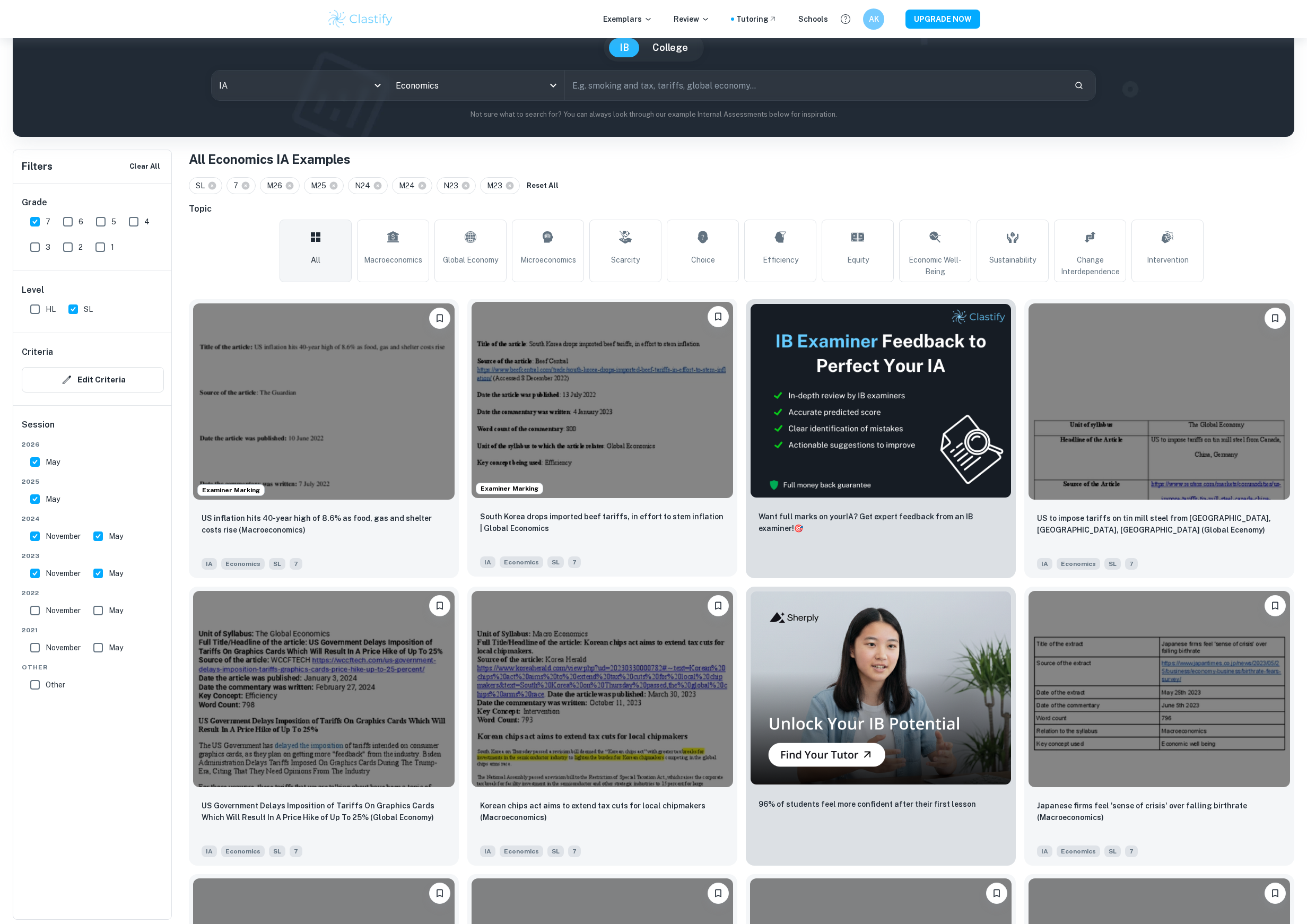
scroll to position [116, 0]
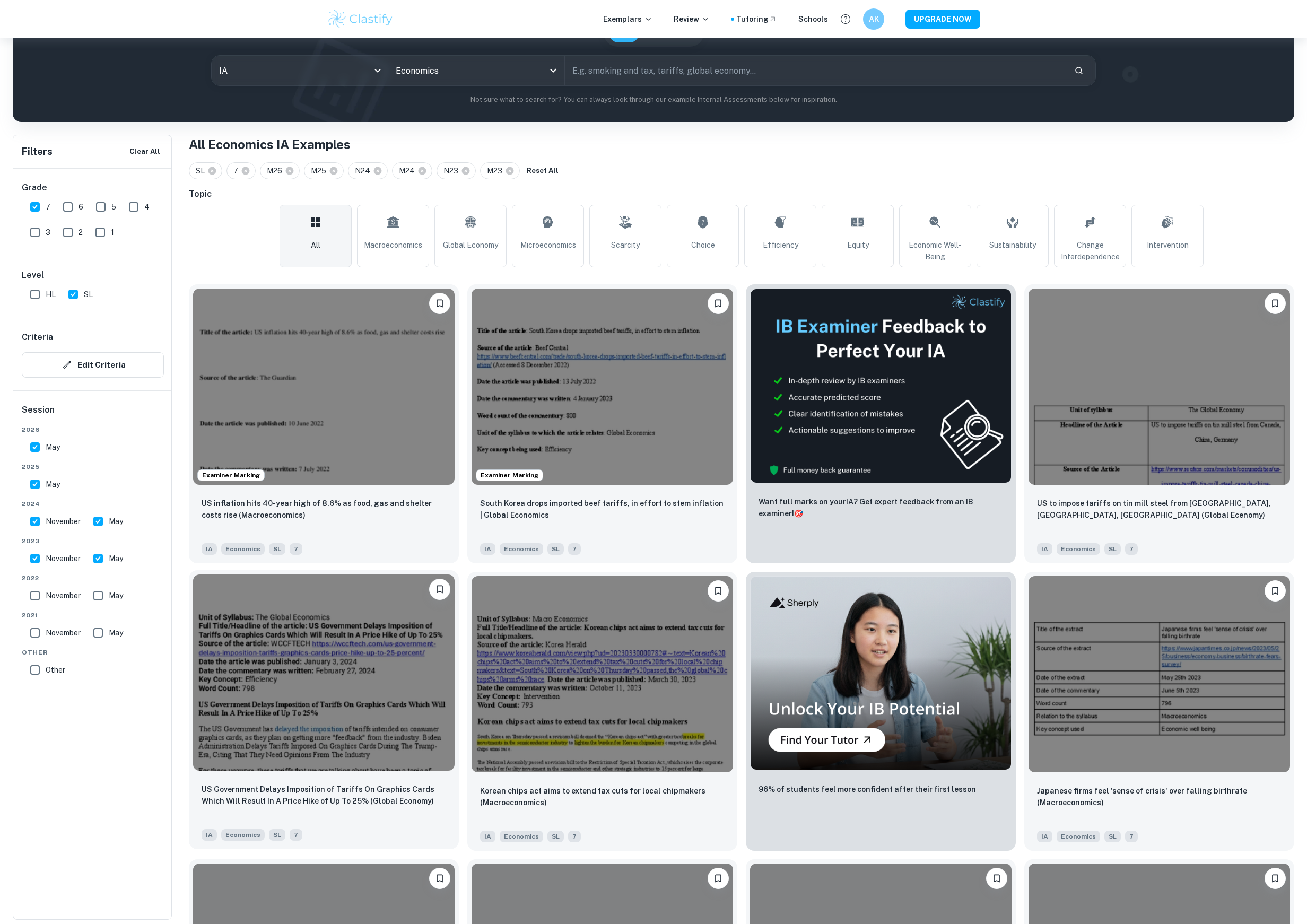
click at [240, 767] on img at bounding box center [324, 672] width 262 height 196
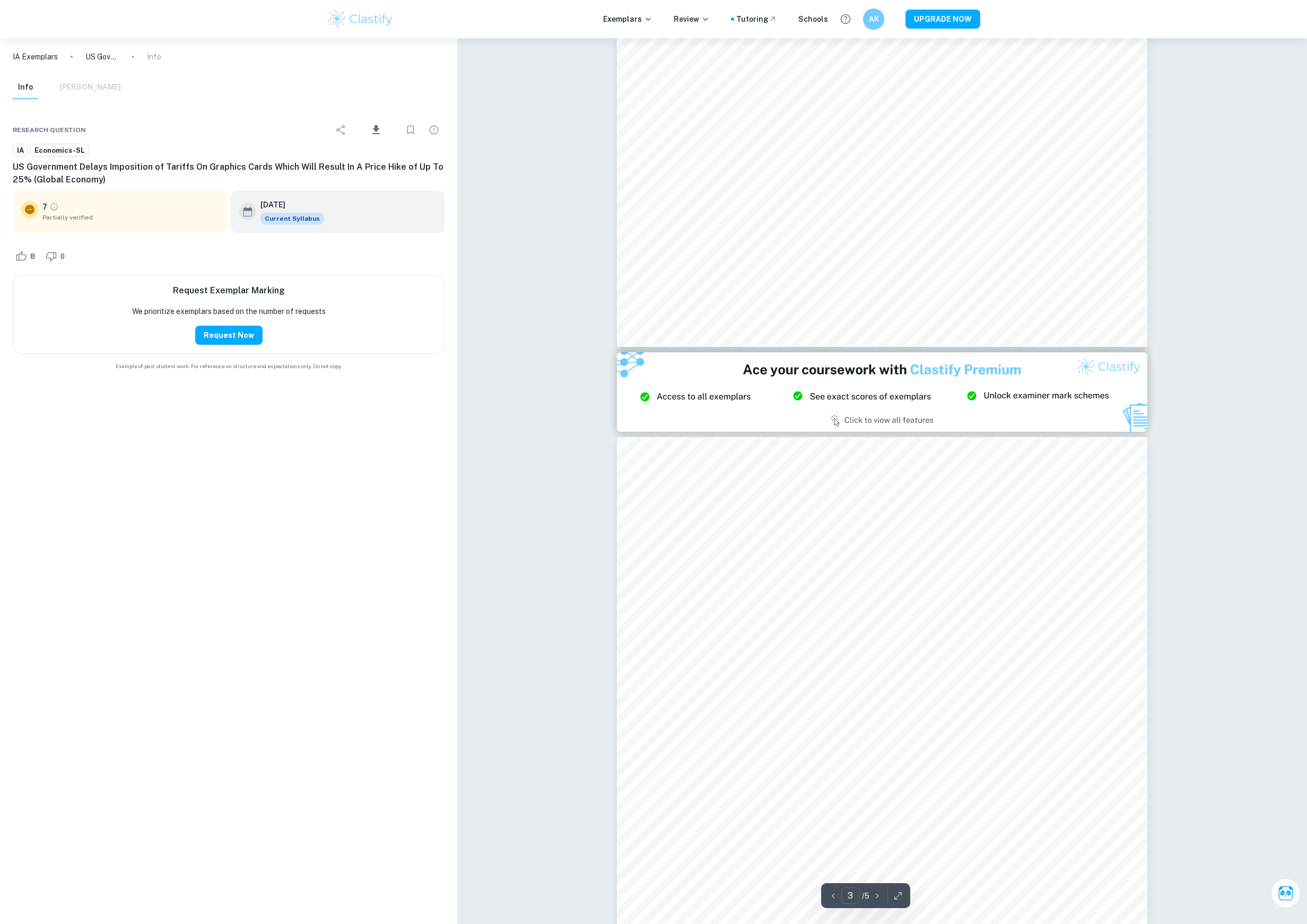
scroll to position [1166, 0]
type input "2"
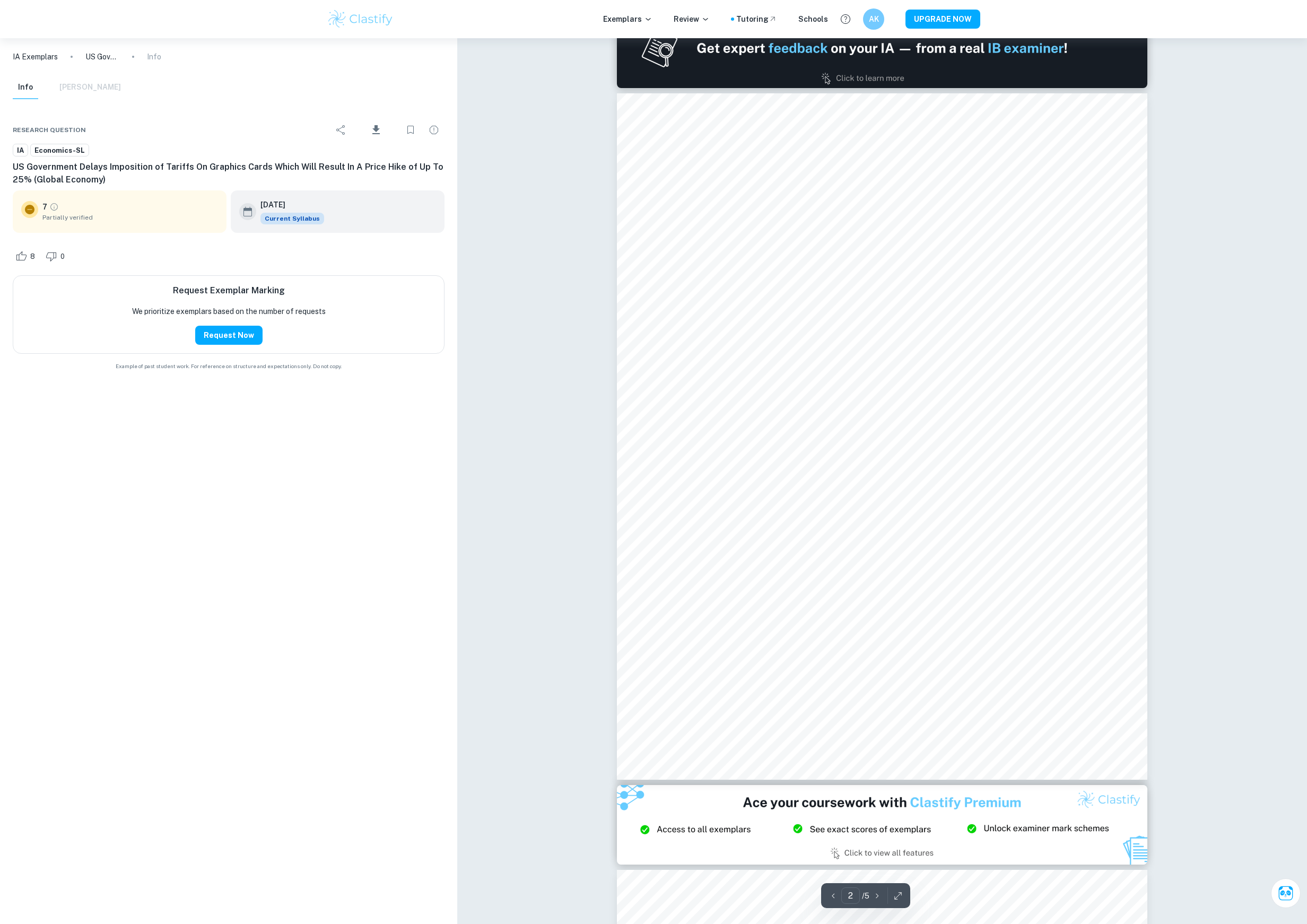
scroll to position [730, 0]
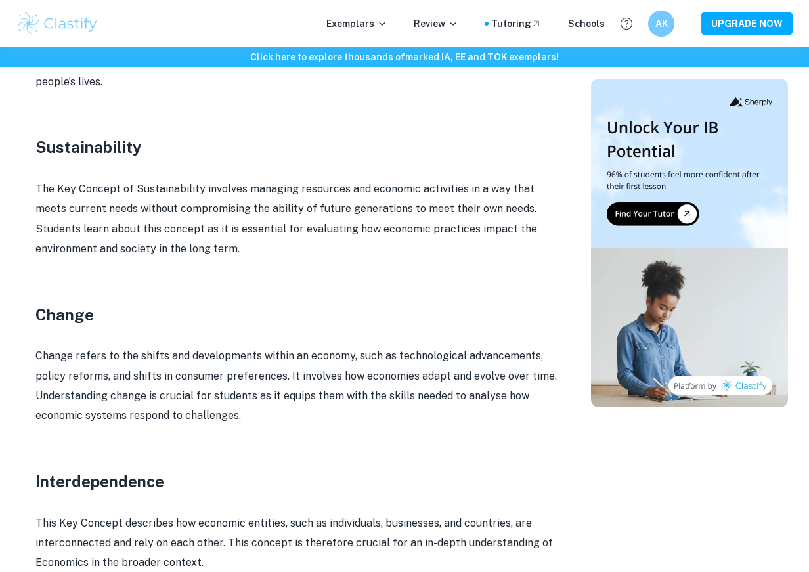
scroll to position [1607, 0]
